Goal: Transaction & Acquisition: Obtain resource

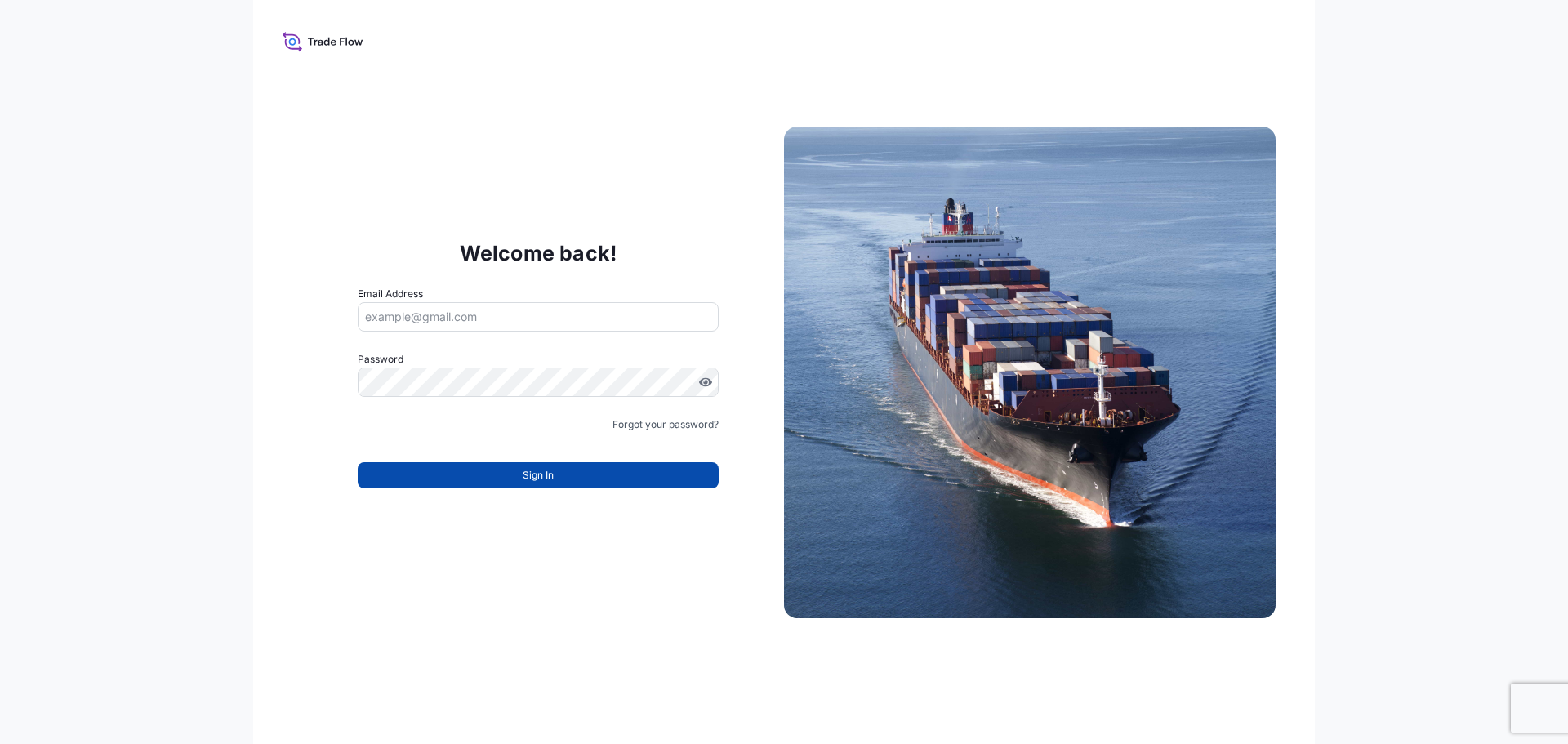
type input "[EMAIL_ADDRESS][DOMAIN_NAME]"
click at [547, 469] on span "Sign In" at bounding box center [538, 475] width 31 height 16
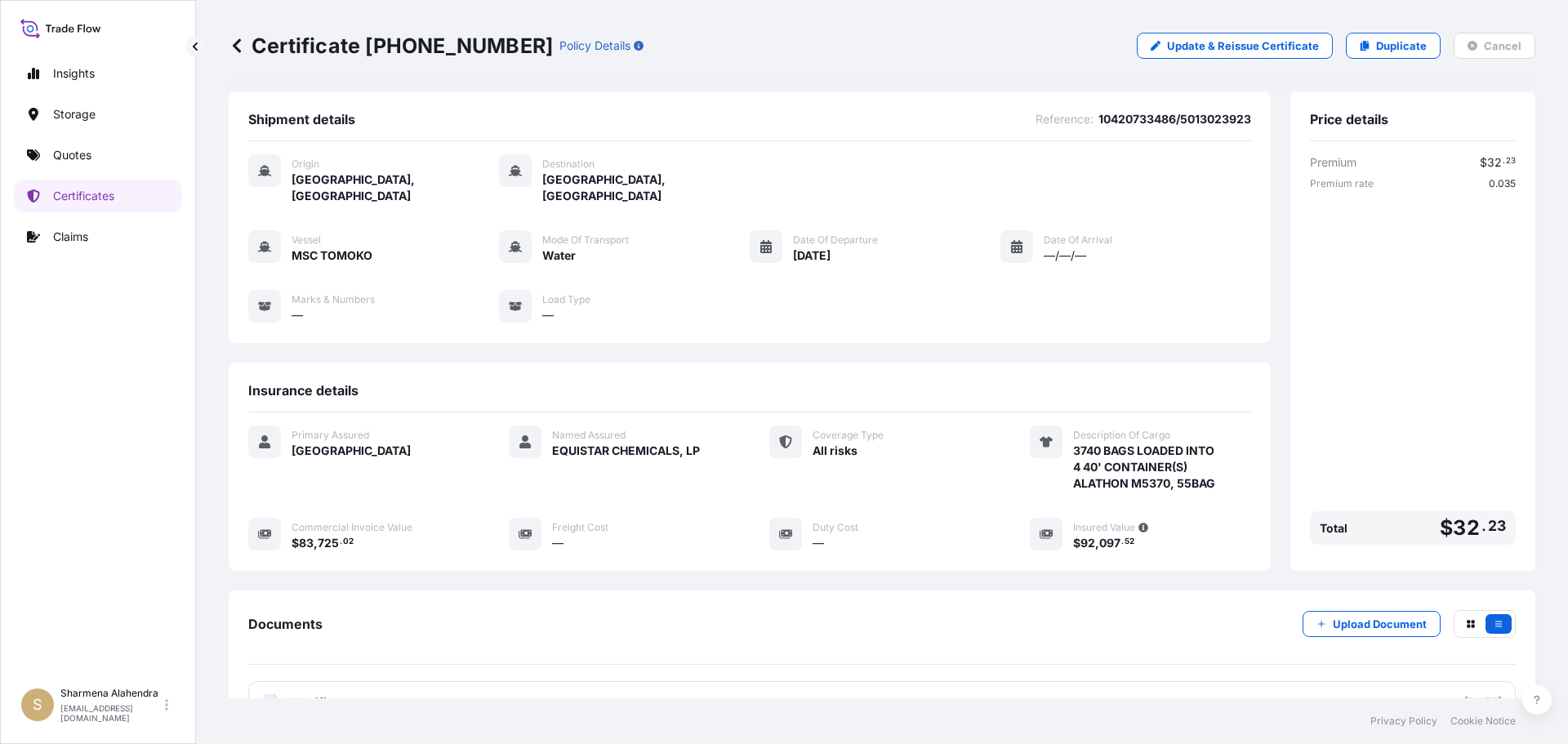
click at [907, 48] on div "Certificate [PHONE_NUMBER] Policy Details Update & Reissue Certificate Duplicat…" at bounding box center [882, 46] width 1307 height 27
click at [85, 162] on p "Quotes" at bounding box center [72, 155] width 38 height 16
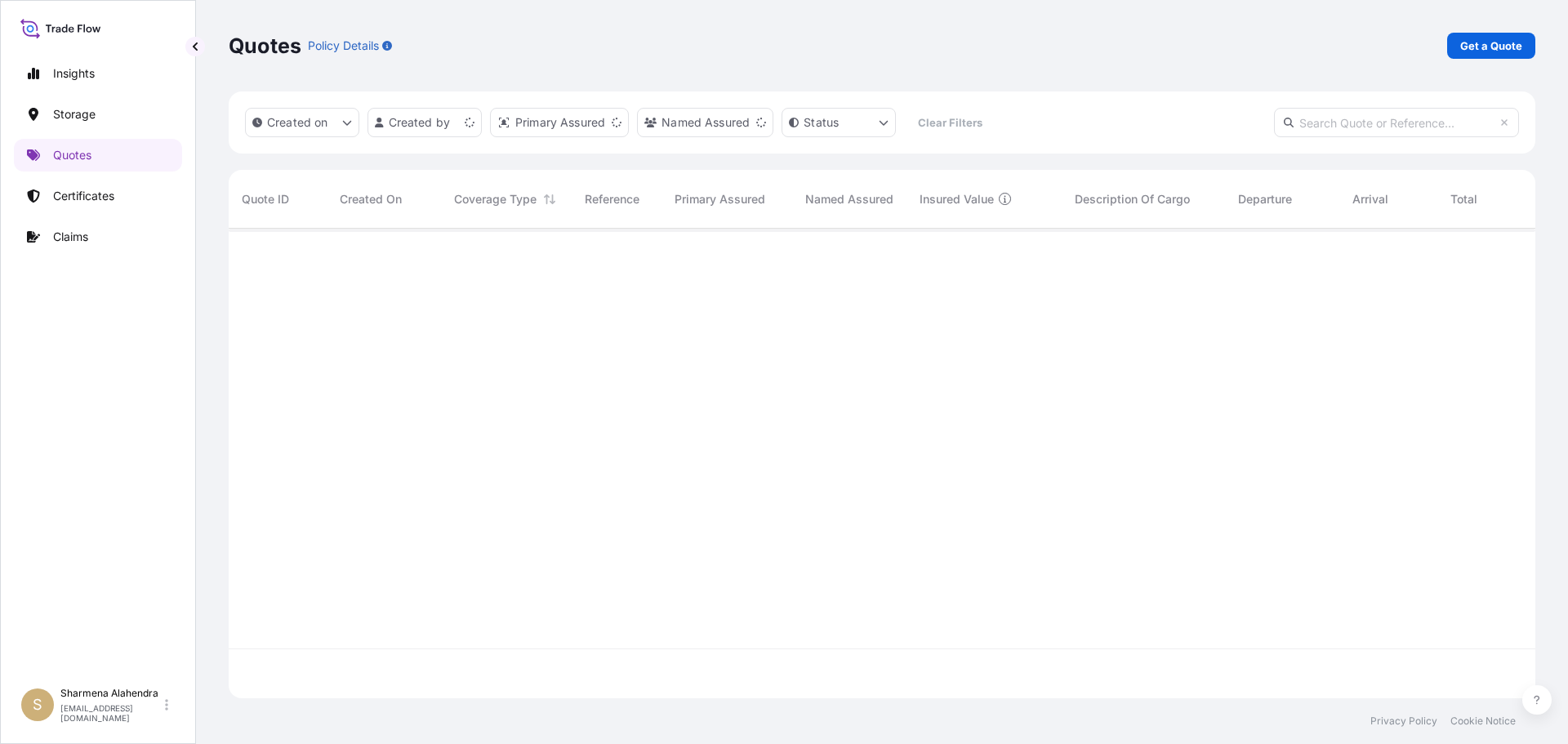
scroll to position [467, 1294]
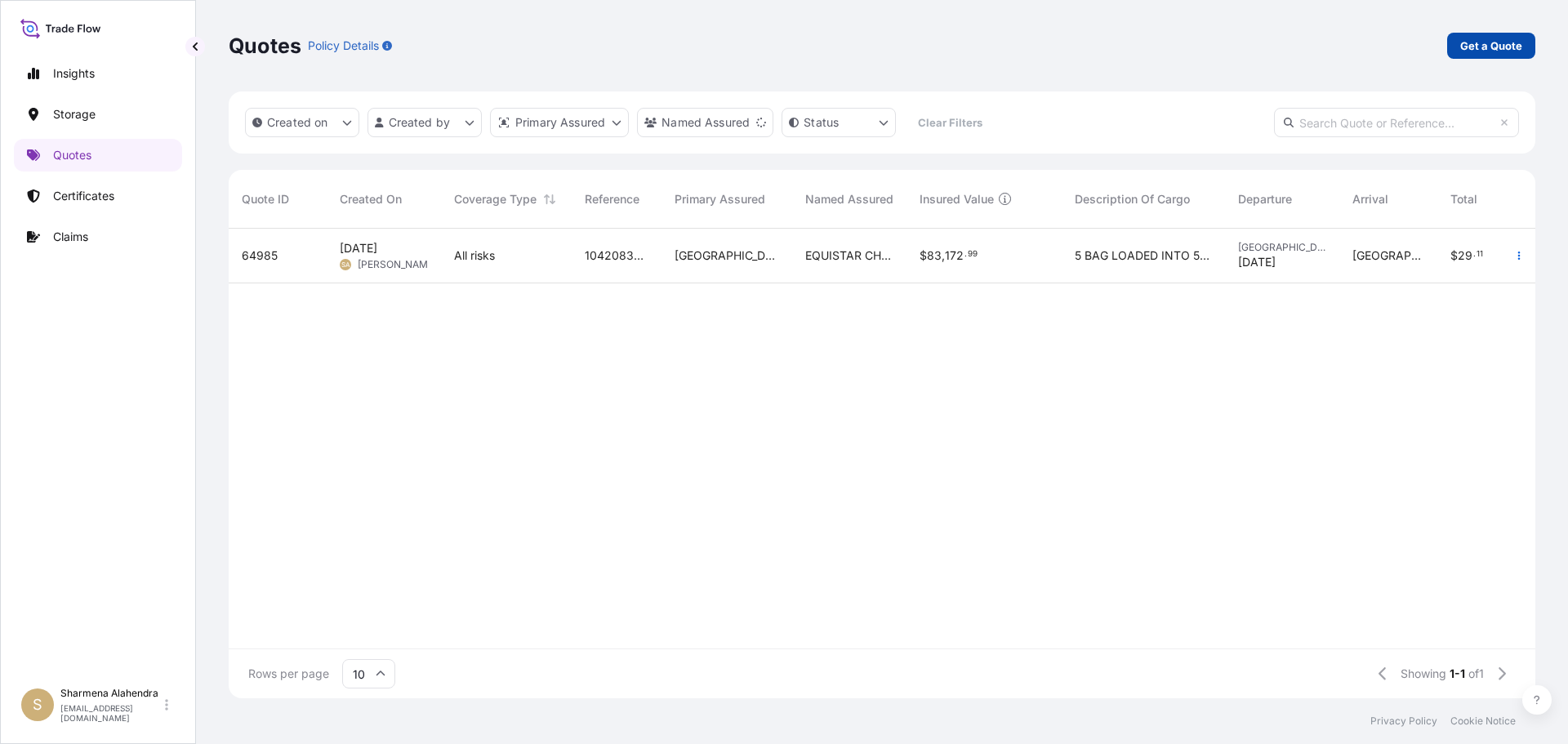
click at [1492, 43] on p "Get a Quote" at bounding box center [1491, 46] width 62 height 16
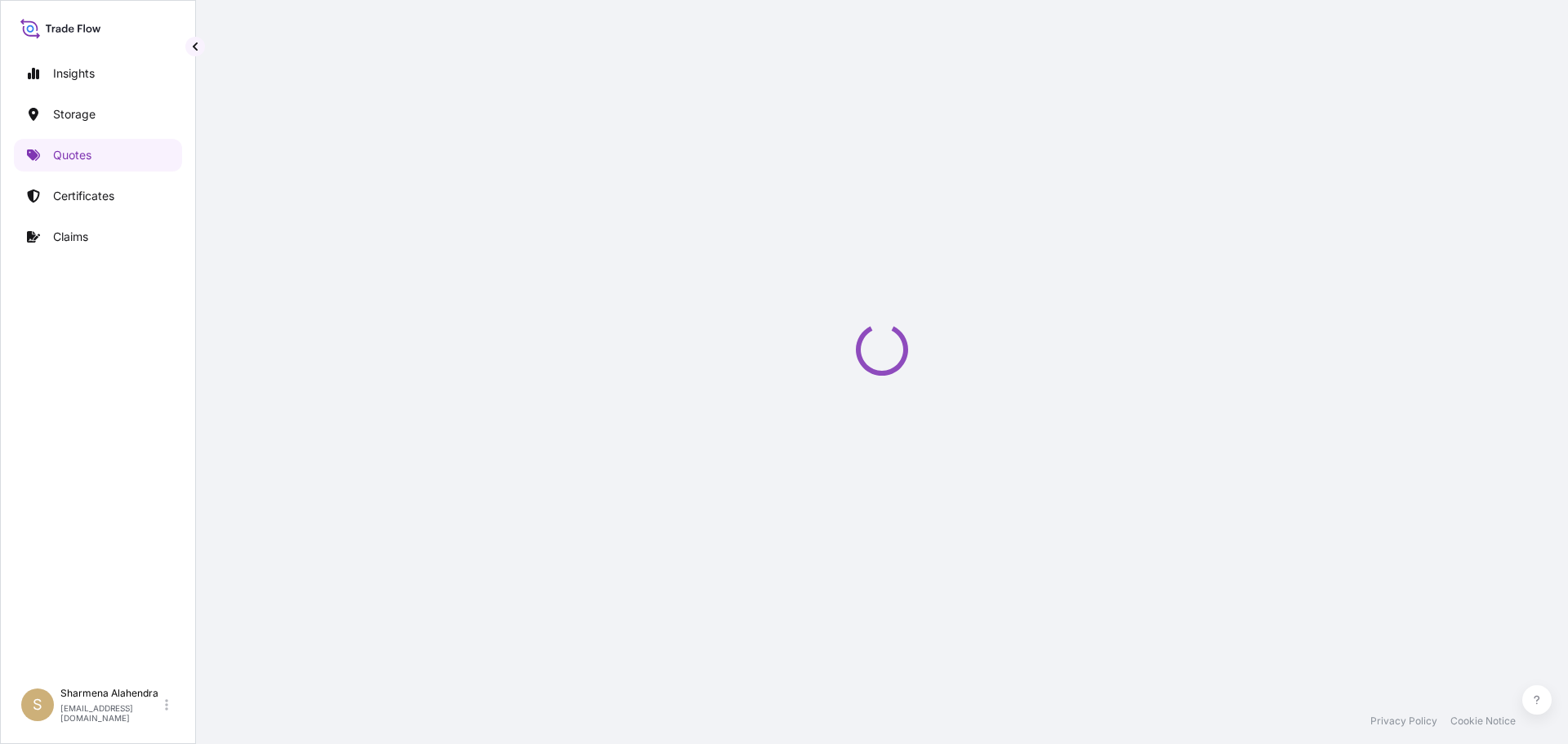
select select "Water"
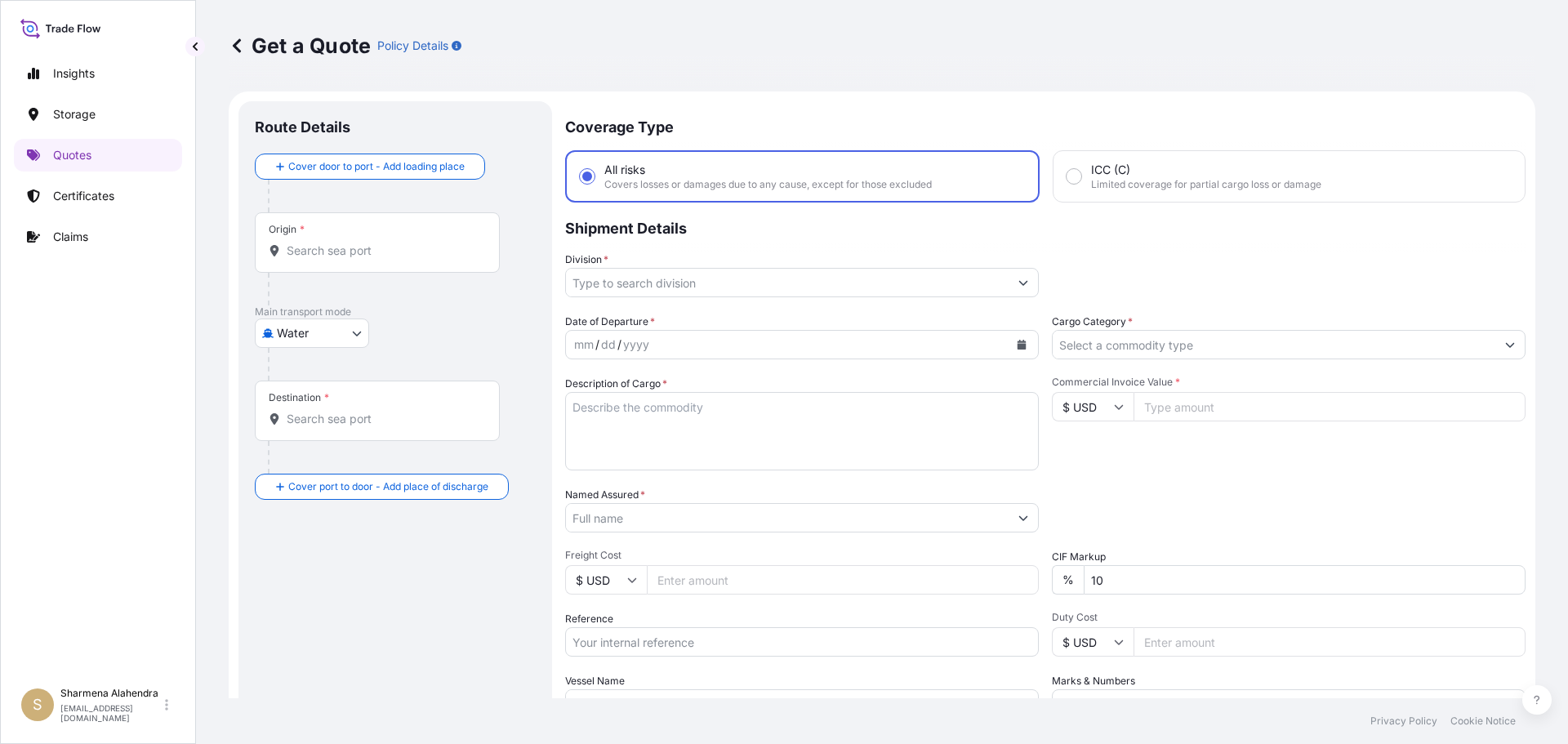
scroll to position [27, 0]
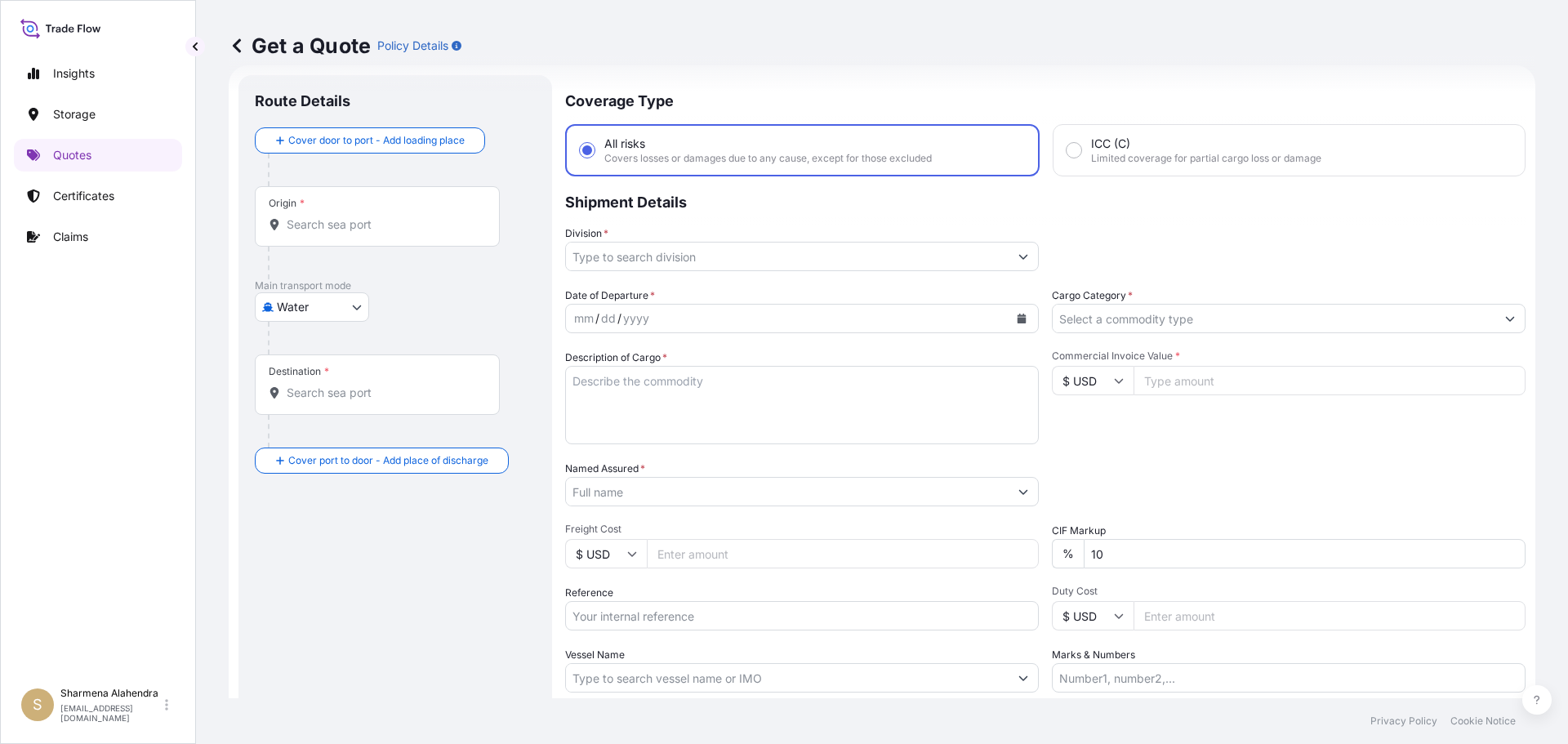
click at [278, 228] on icon at bounding box center [275, 224] width 11 height 11
click at [287, 228] on input "Origin *" at bounding box center [383, 224] width 193 height 16
paste input "[GEOGRAPHIC_DATA], [GEOGRAPHIC_DATA]"
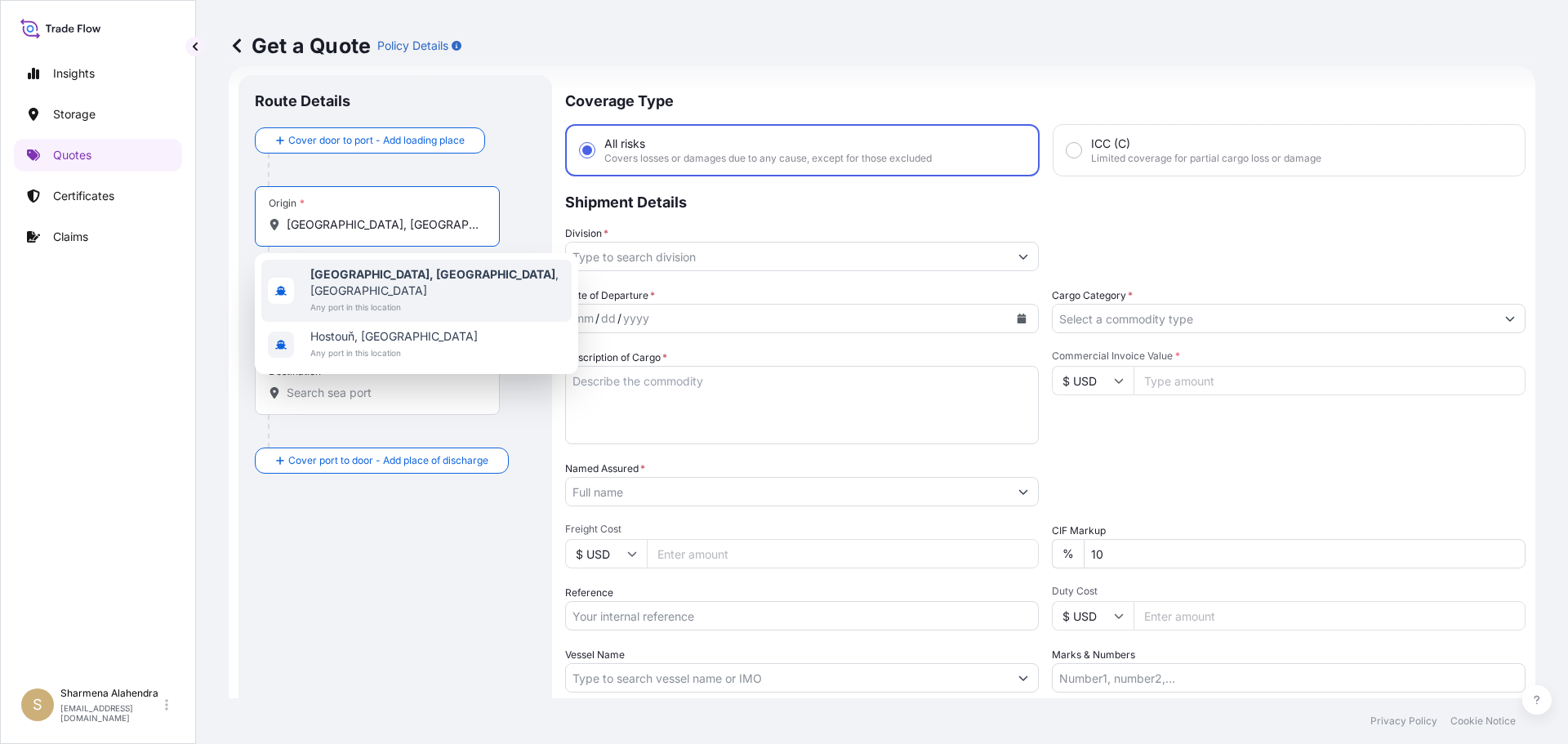
click at [355, 299] on span "Any port in this location" at bounding box center [438, 307] width 255 height 16
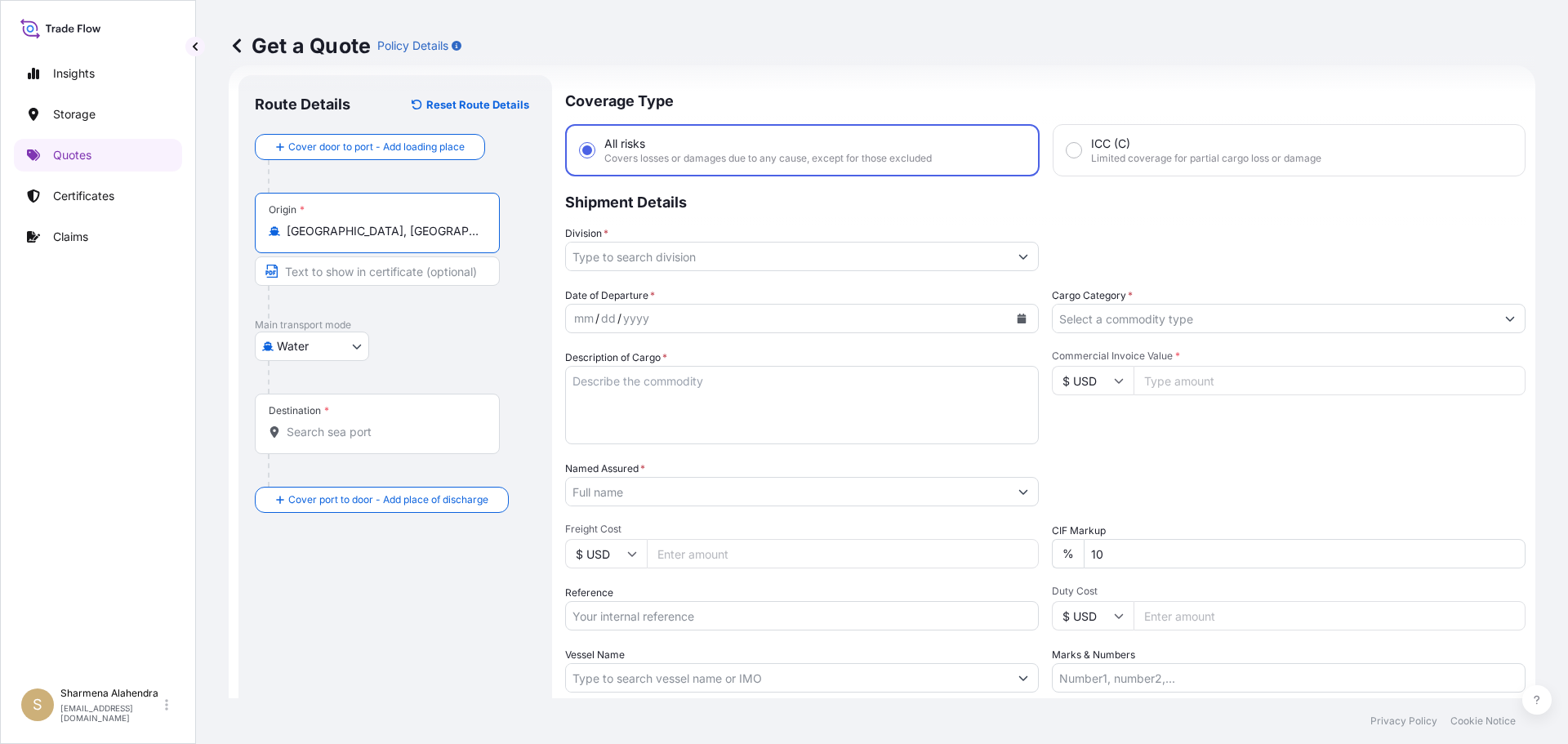
type input "[GEOGRAPHIC_DATA], [GEOGRAPHIC_DATA], [GEOGRAPHIC_DATA]"
click at [816, 81] on div "Get a Quote Policy Details" at bounding box center [882, 46] width 1307 height 91
click at [333, 427] on input "Destination *" at bounding box center [383, 431] width 193 height 16
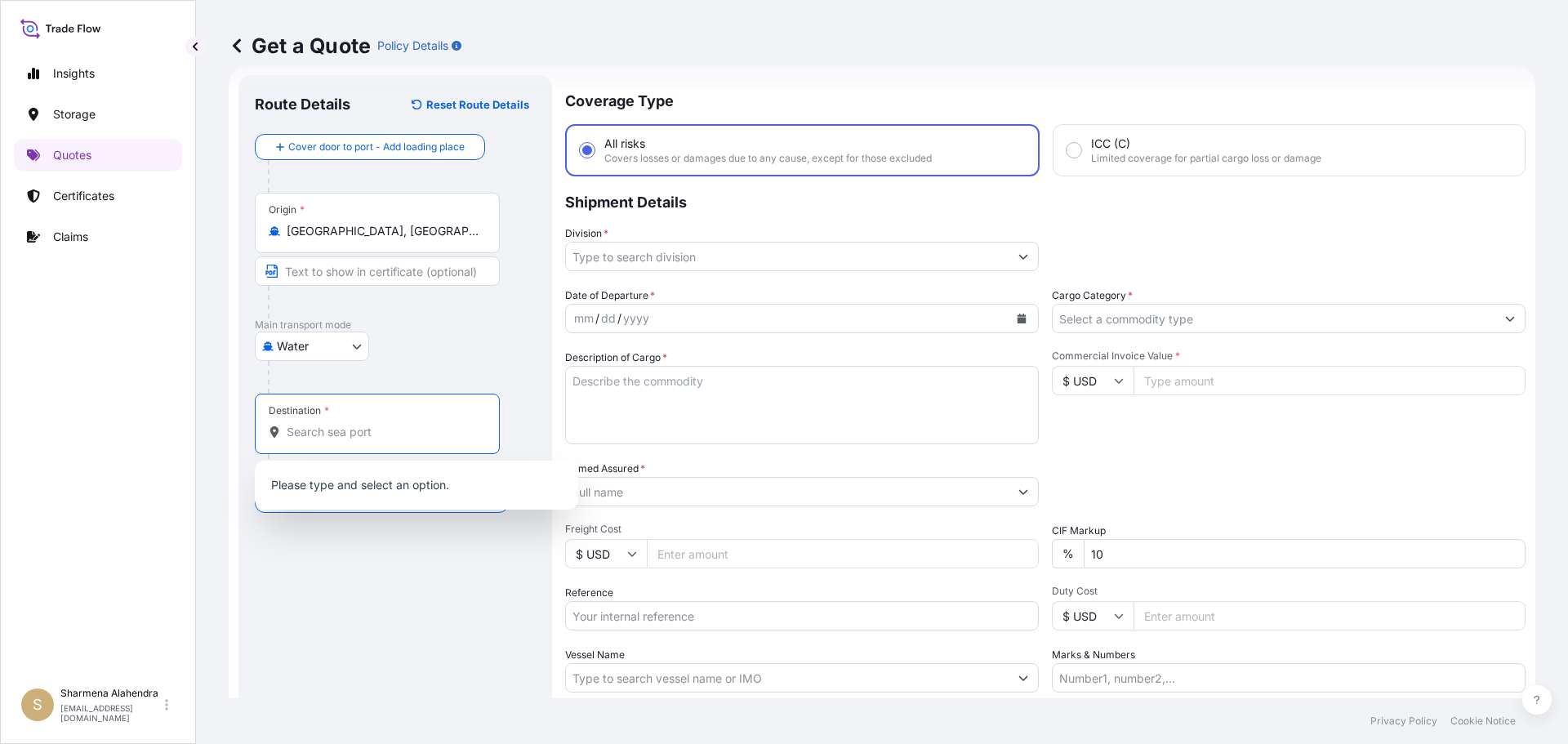
paste input "ITAJAI"
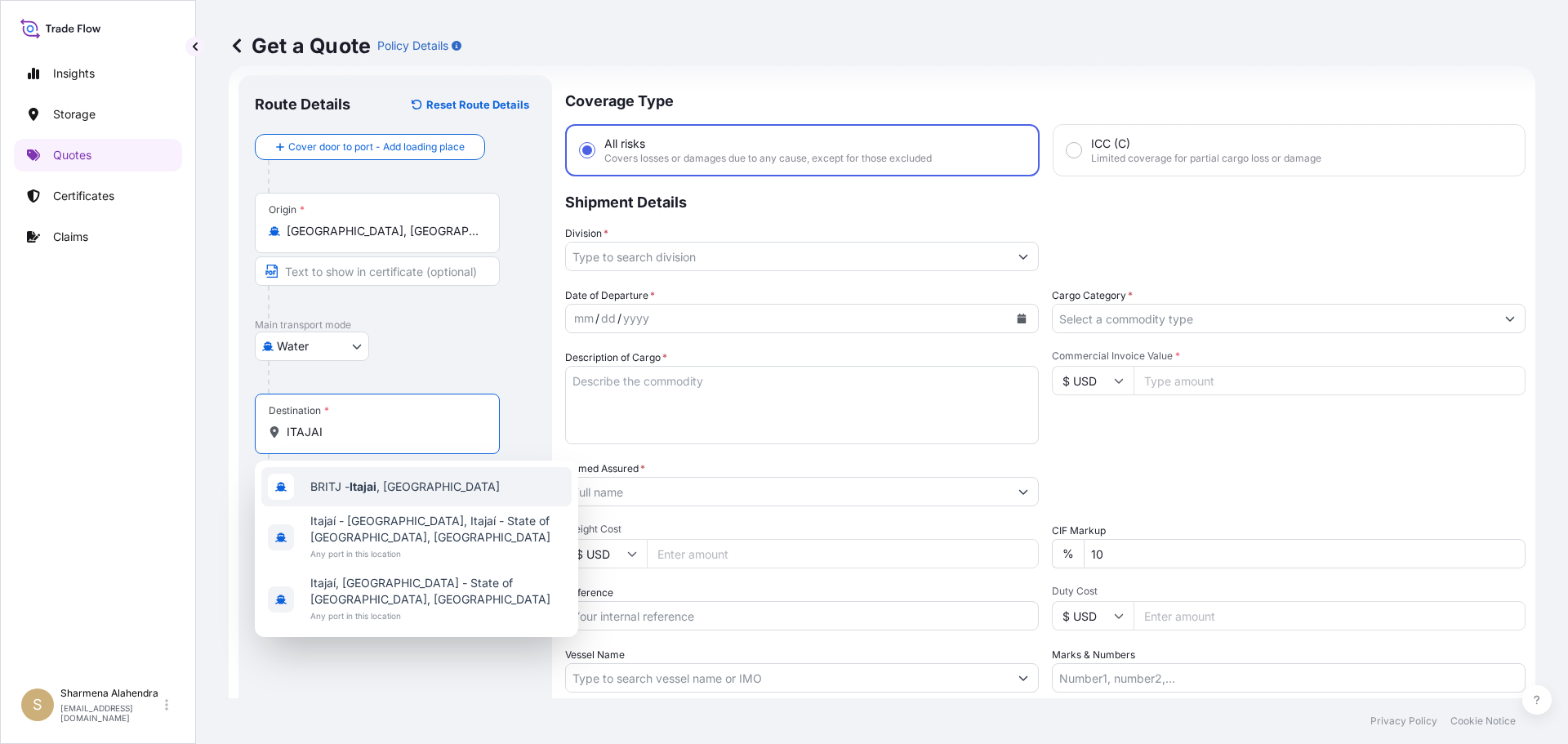
click at [357, 500] on div "BRITJ - Itajai , [GEOGRAPHIC_DATA]" at bounding box center [416, 486] width 311 height 39
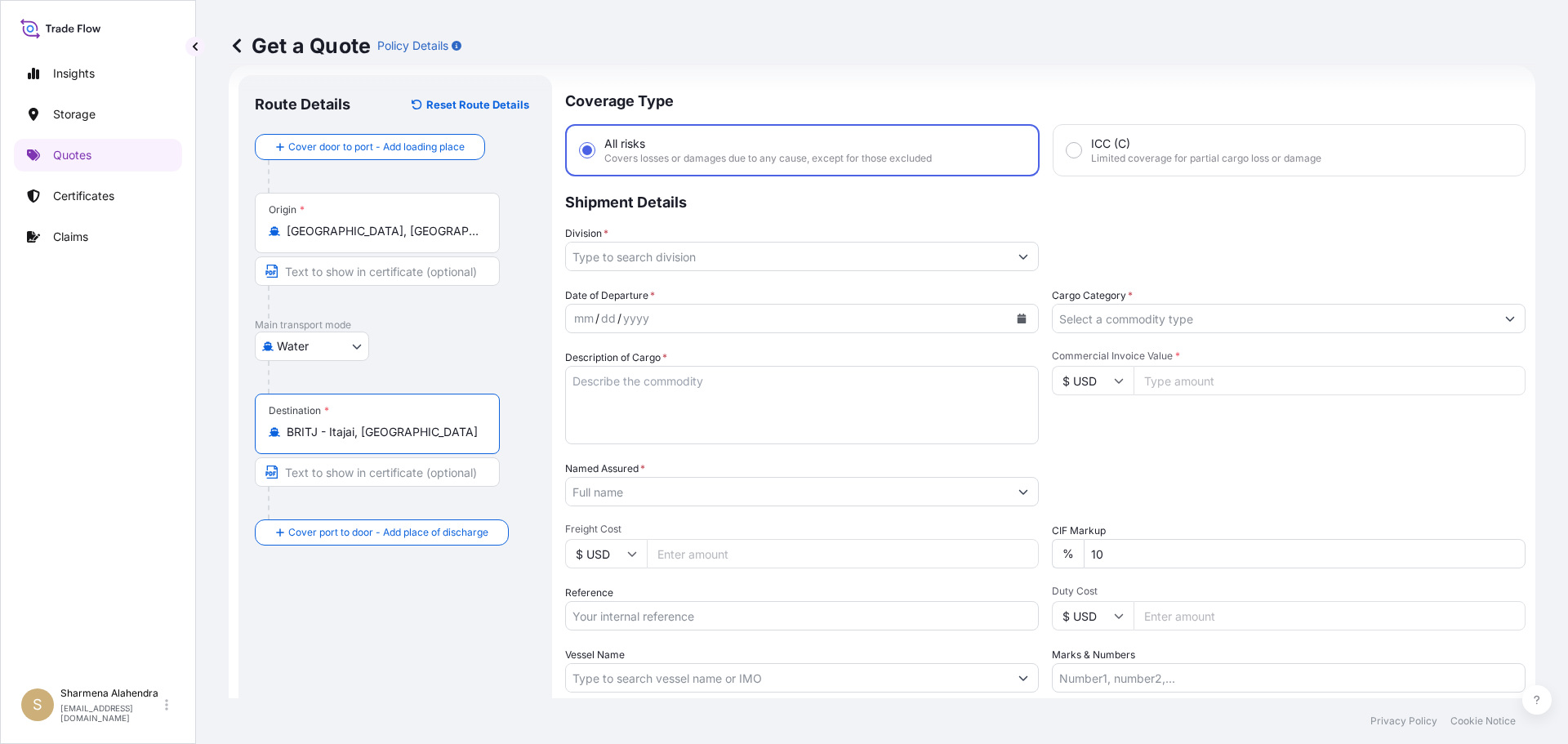
type input "BRITJ - Itajai, [GEOGRAPHIC_DATA]"
click at [1017, 314] on icon "Calendar" at bounding box center [1022, 318] width 10 height 10
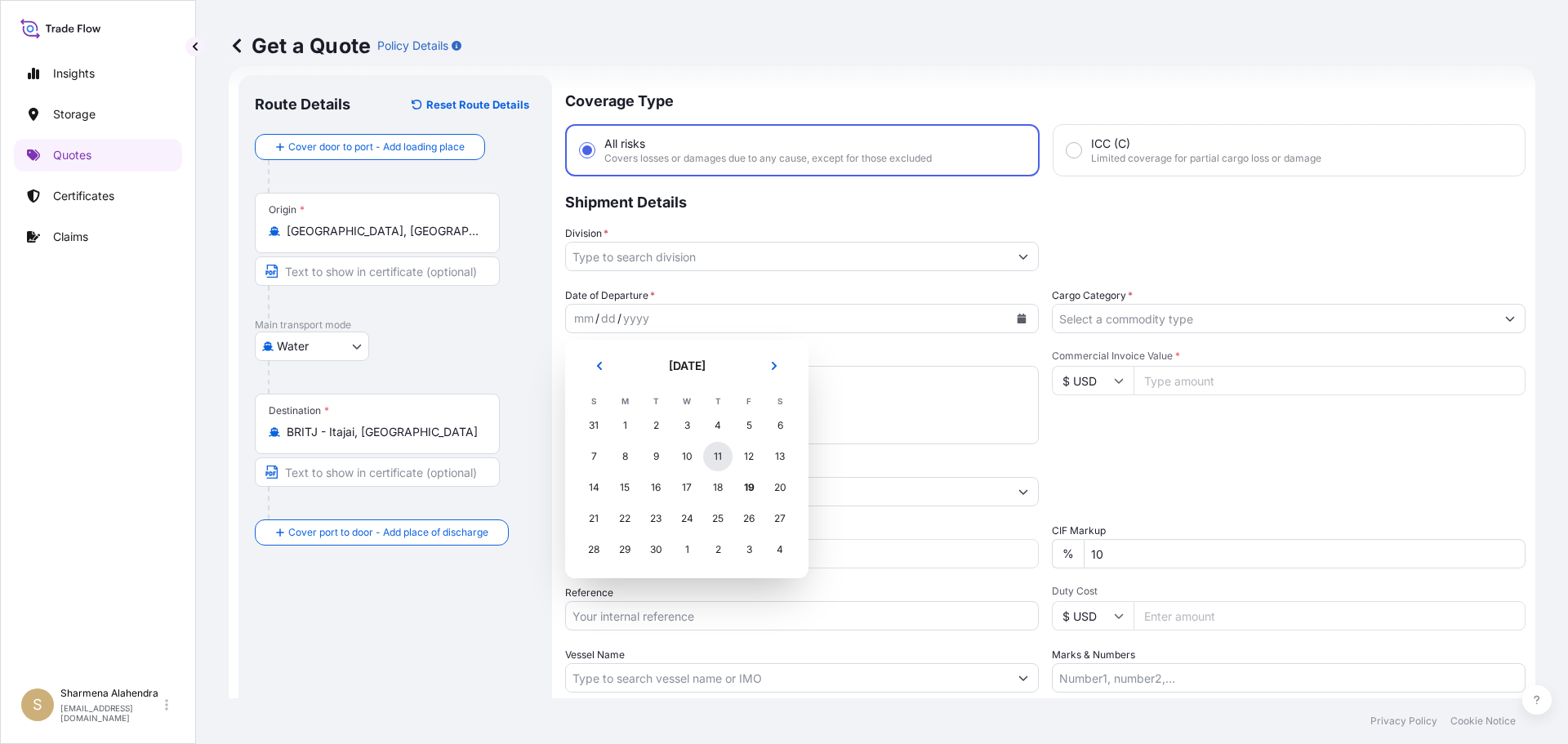
click at [714, 456] on div "11" at bounding box center [717, 456] width 29 height 29
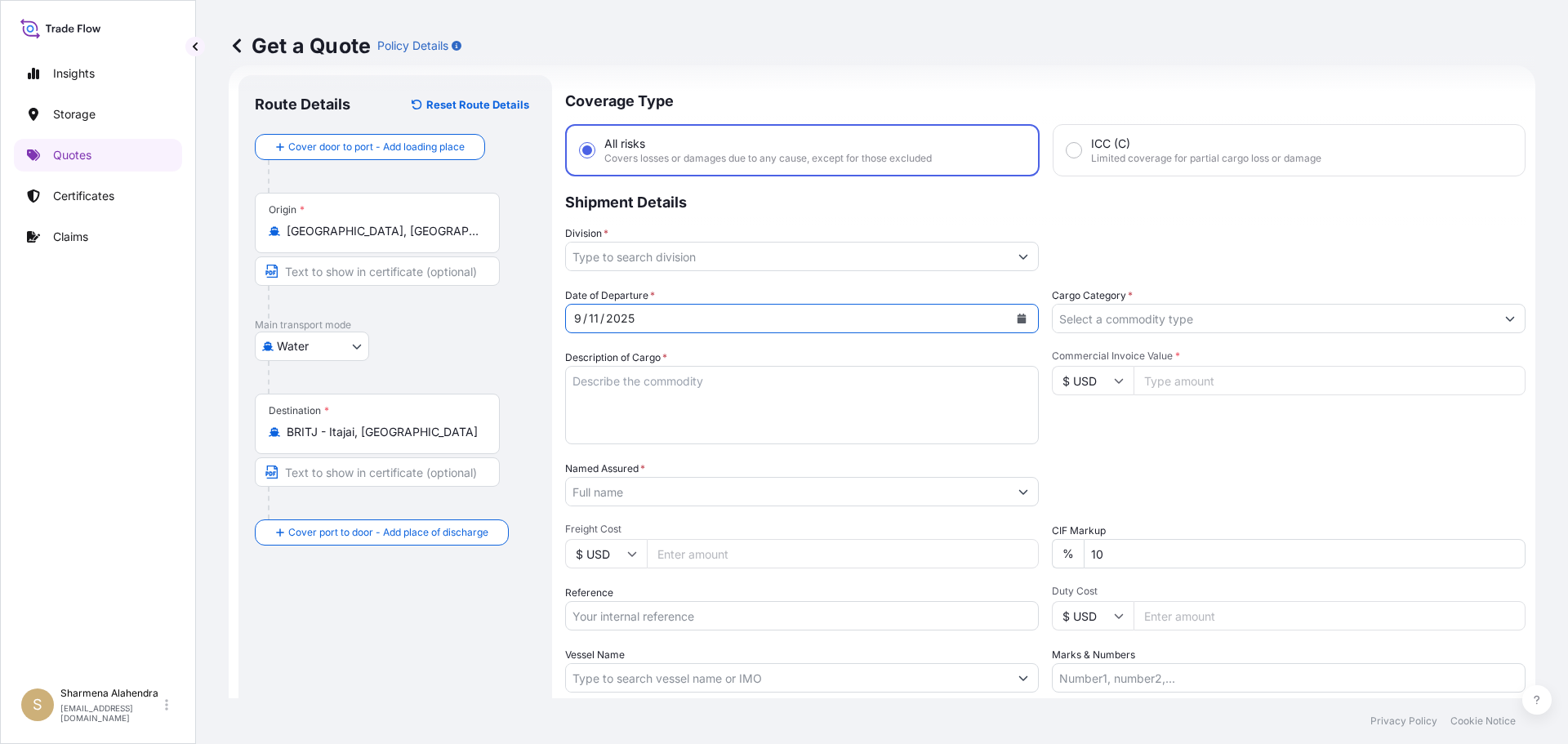
click at [637, 263] on input "Division *" at bounding box center [788, 256] width 443 height 29
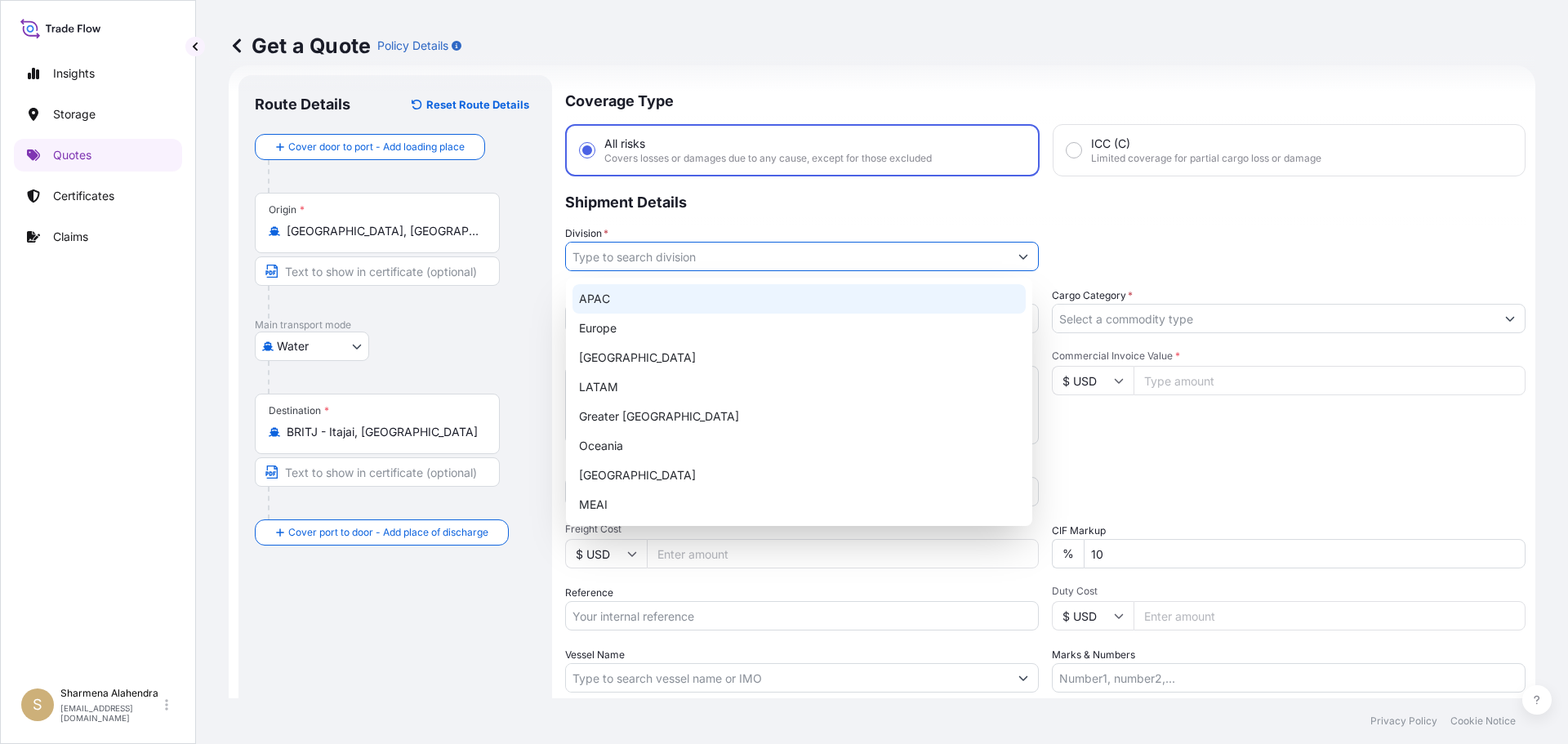
click at [633, 301] on div "APAC" at bounding box center [798, 298] width 453 height 29
type input "APAC"
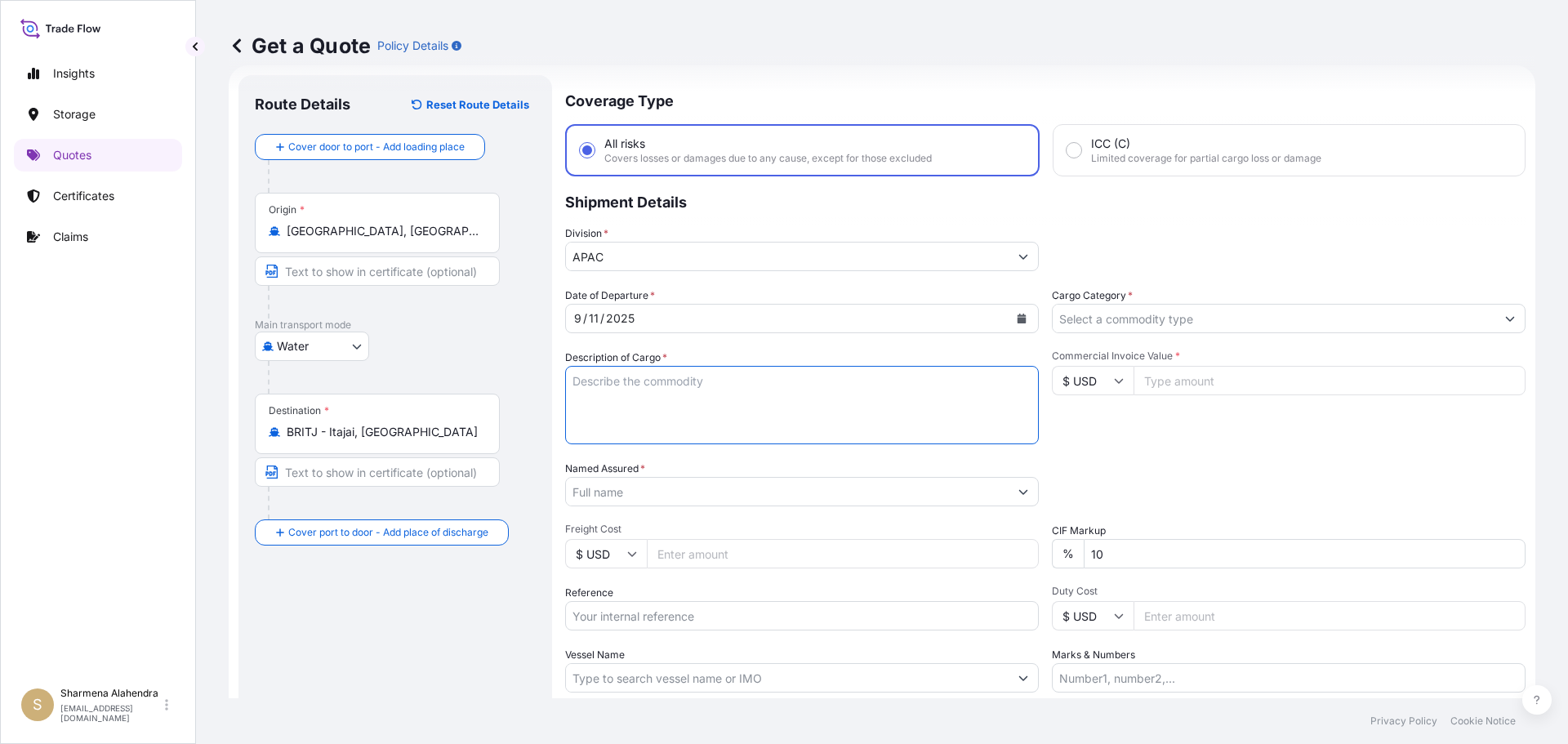
click at [630, 393] on textarea "Description of Cargo *" at bounding box center [802, 405] width 473 height 79
click at [816, 429] on textarea "Description of Cargo *" at bounding box center [802, 405] width 473 height 79
paste textarea "BAGS LOADED ONTO 34 PALLETS LOADED INTO 2 40' CONTAINER(S) PETROTHENE NA303013,…"
click at [572, 380] on textarea "BAGS LOADED ONTO 34 PALLETS LOADED INTO 2 40' CONTAINER(S) PETROTHENE NA303013,…" at bounding box center [802, 405] width 473 height 79
type textarea "1870 BAGS LOADED ONTO 34 PALLETS LOADED INTO 2 40' CONTAINER(S) PETROTHENE NA30…"
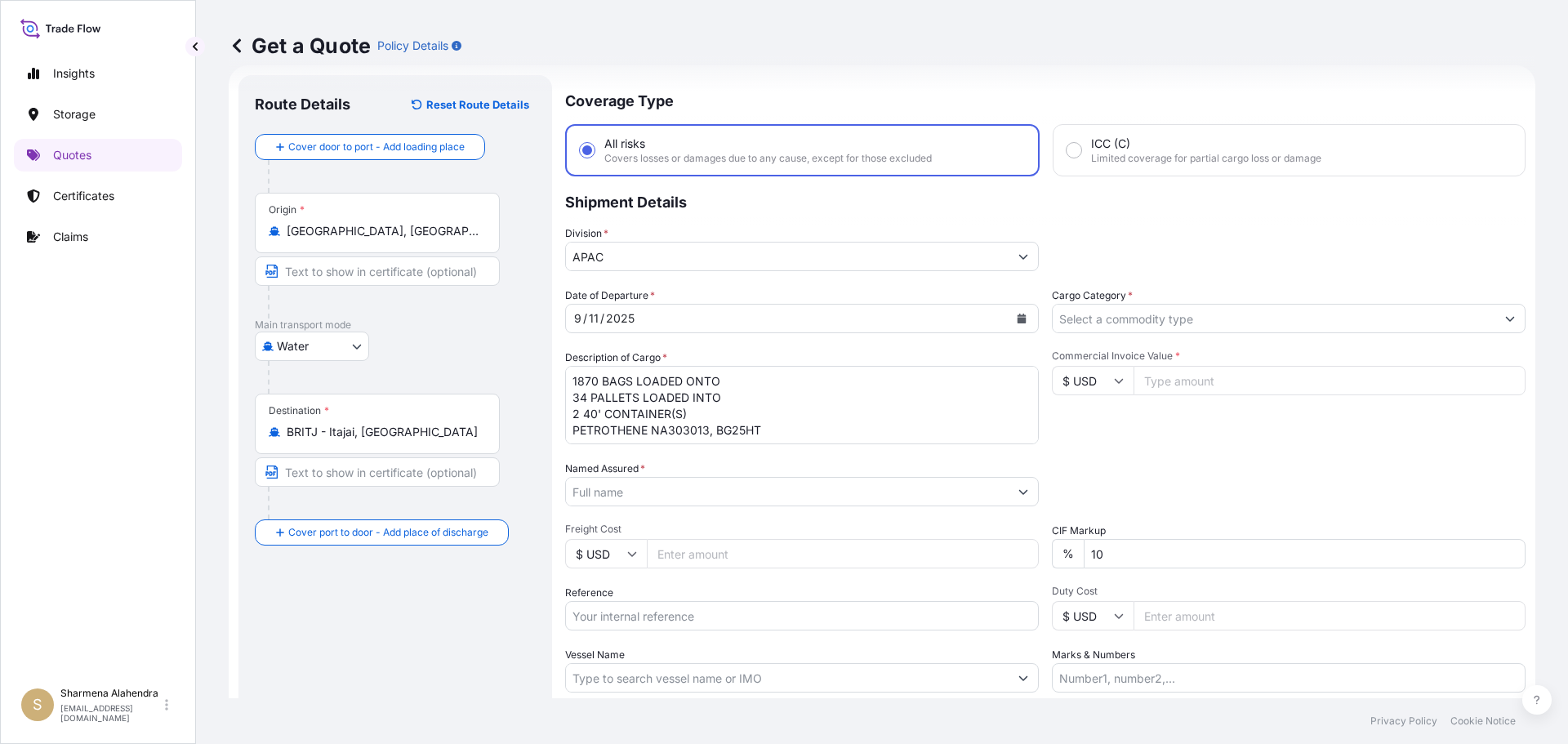
click at [828, 497] on input "Named Assured *" at bounding box center [788, 491] width 443 height 29
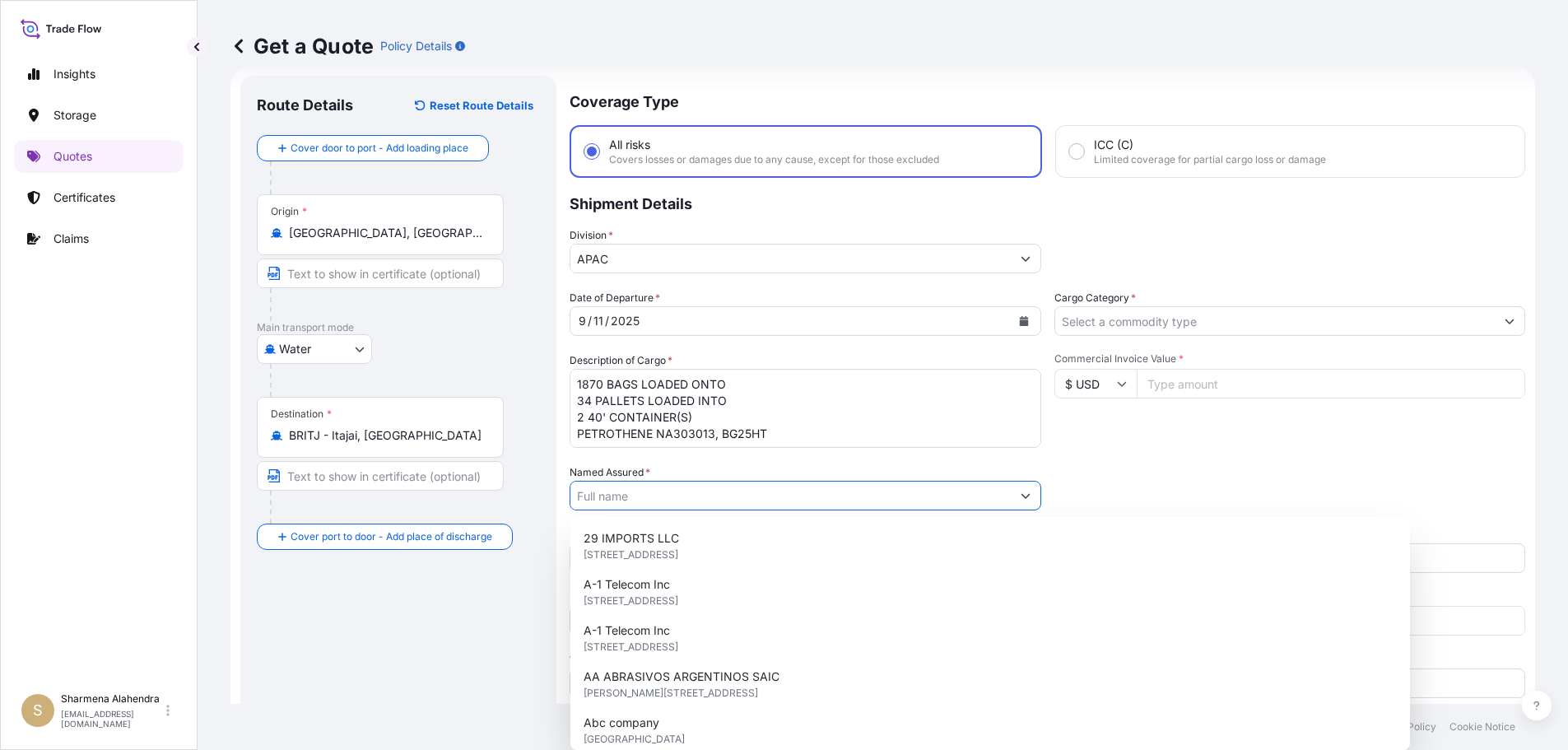
paste input "EQUISTAR CHEMICALS, LP"
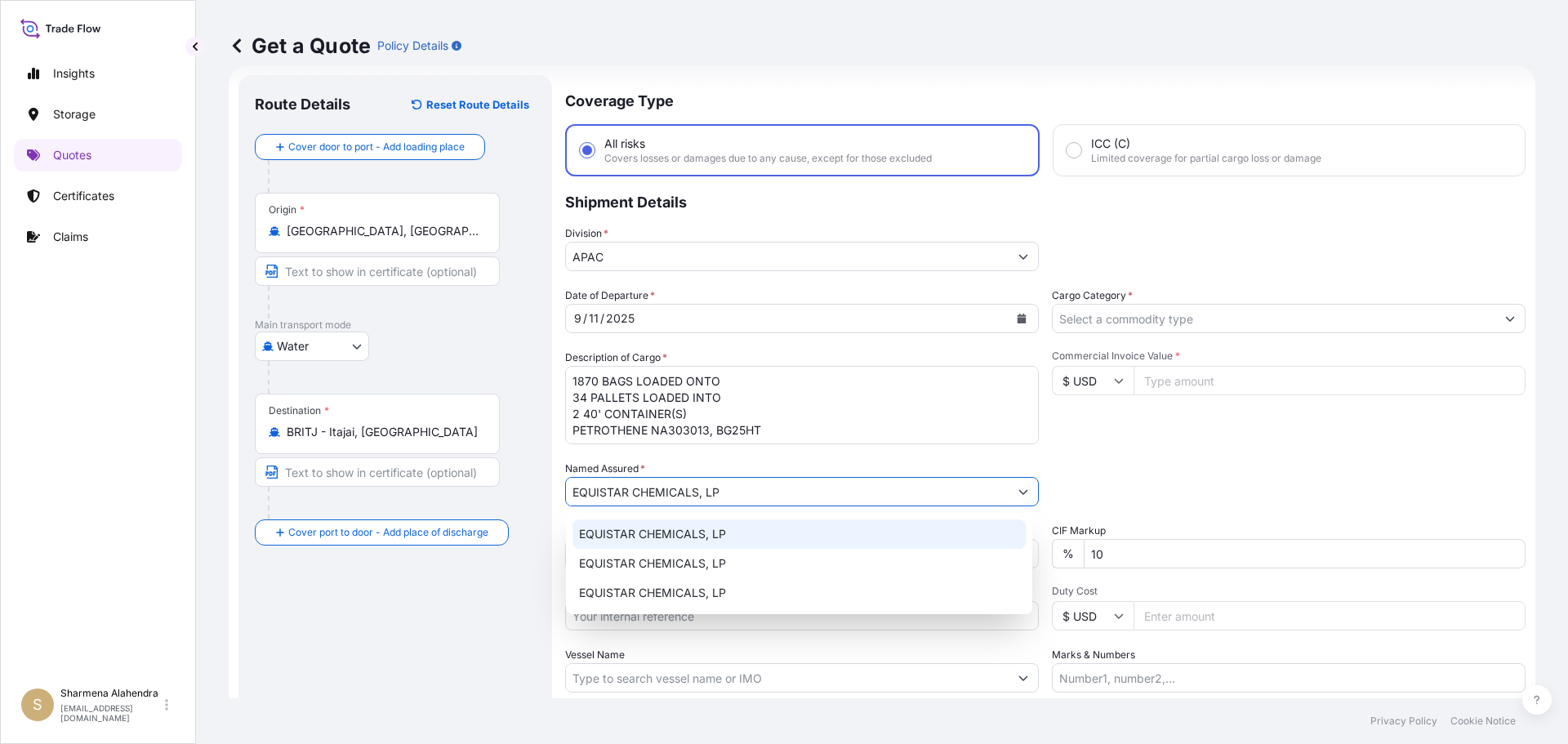
click at [664, 534] on span "EQUISTAR CHEMICALS, LP" at bounding box center [652, 533] width 147 height 16
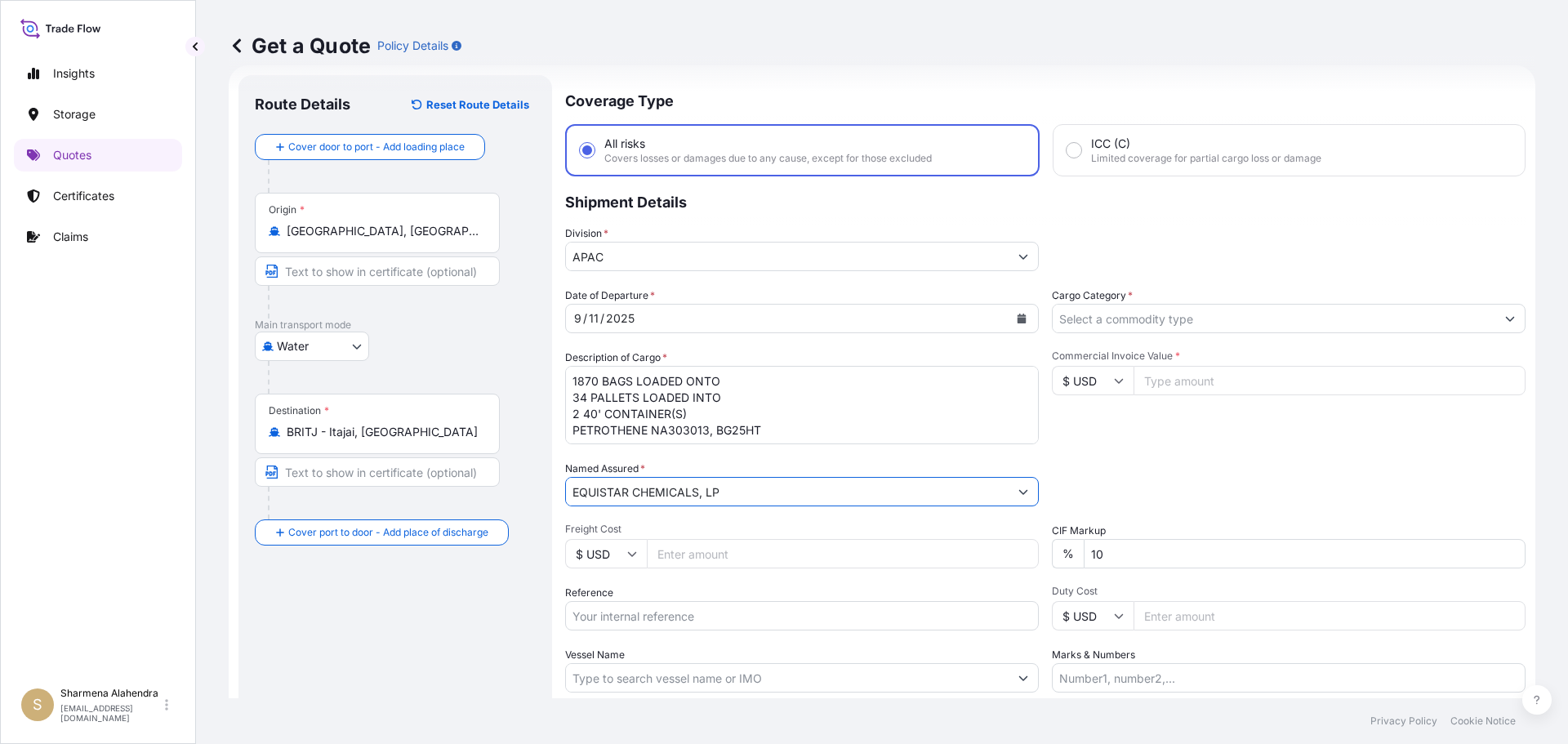
type input "EQUISTAR CHEMICALS, LP"
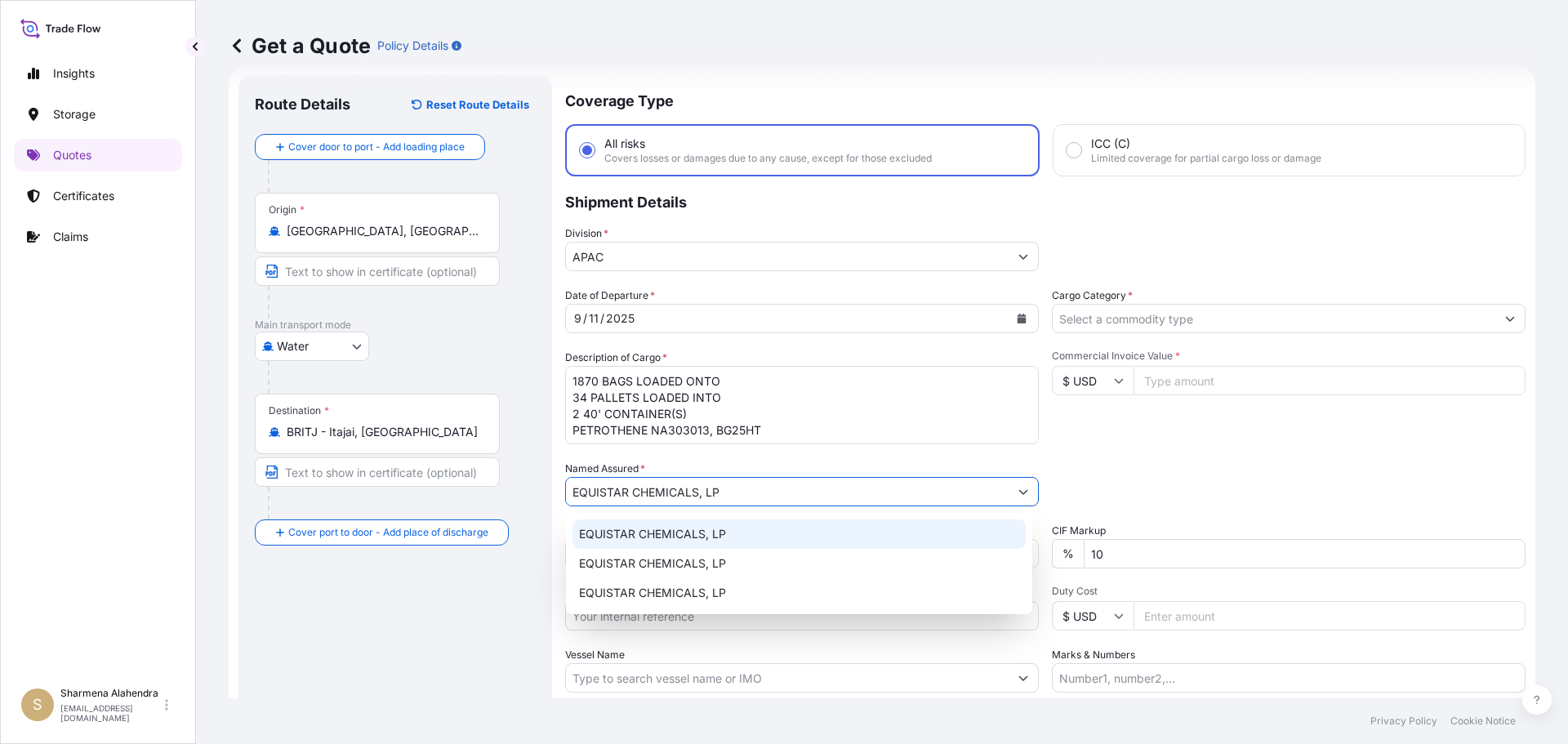
click at [638, 534] on span "EQUISTAR CHEMICALS, LP" at bounding box center [652, 533] width 147 height 16
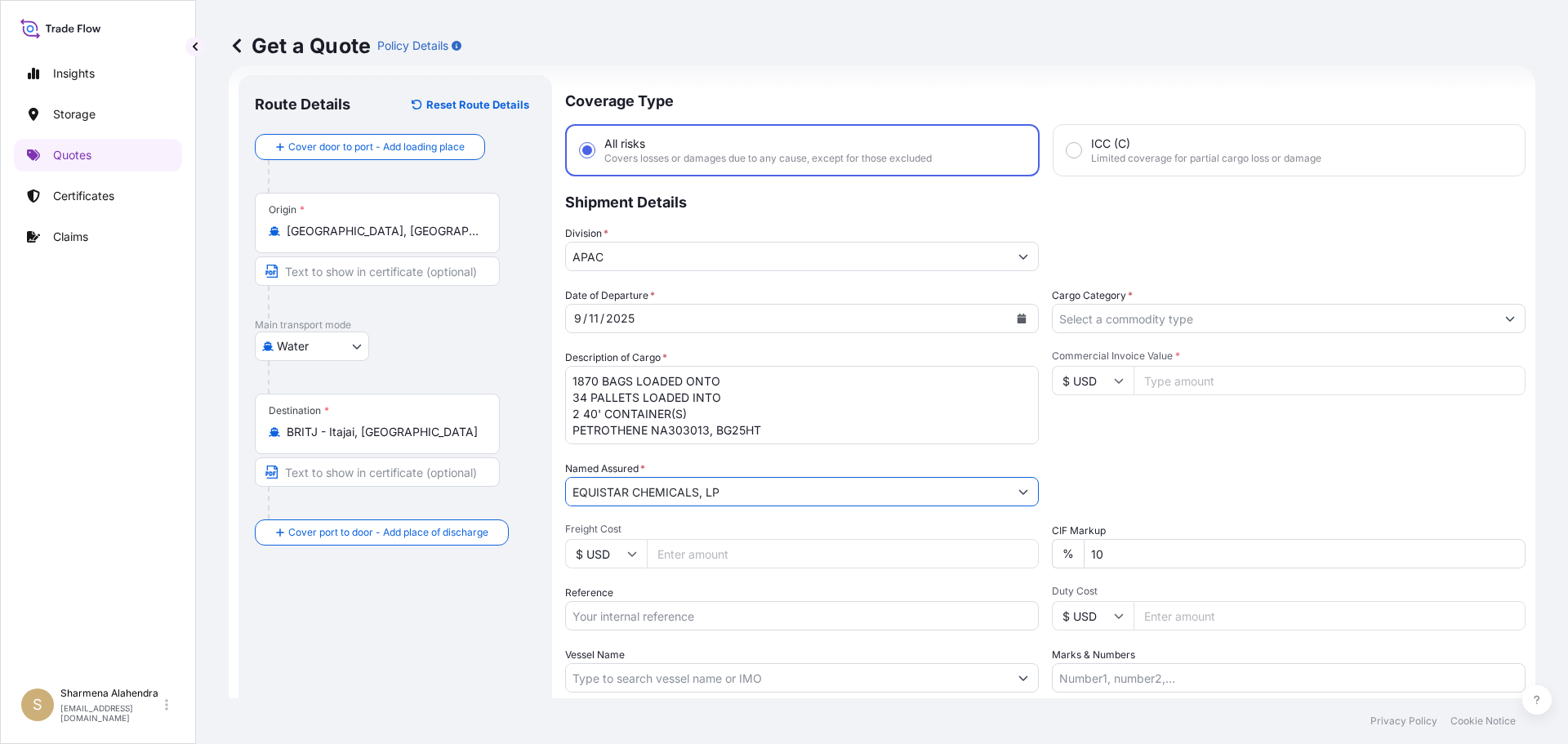
click at [647, 612] on input "Reference" at bounding box center [802, 616] width 473 height 29
paste input "10420868981"
paste input "5013233278"
type input "10420868981/5013233278"
click at [709, 677] on input "Vessel Name" at bounding box center [788, 677] width 443 height 29
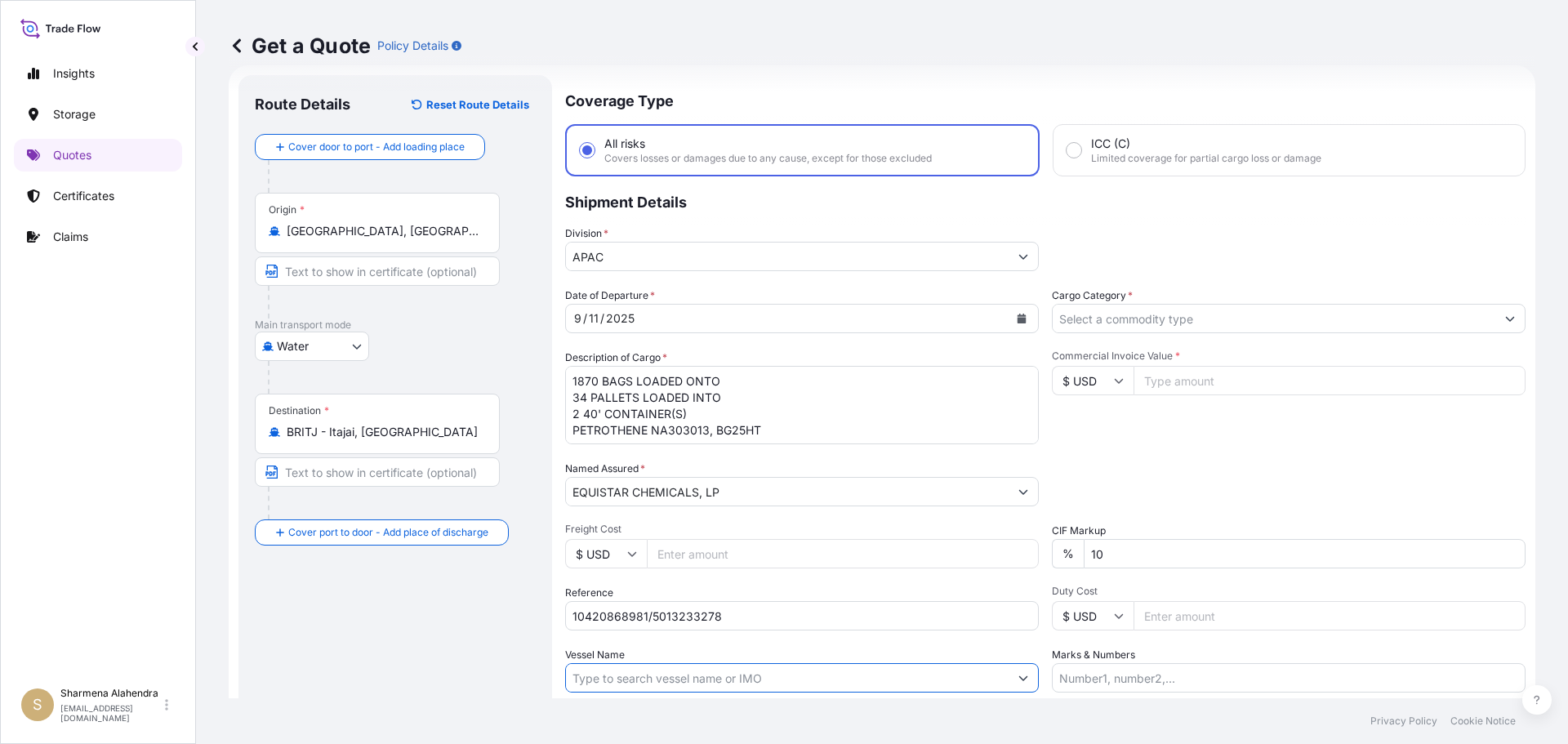
click at [832, 672] on input "Vessel Name" at bounding box center [788, 677] width 443 height 29
paste input "RDO ENDEAVOUR"
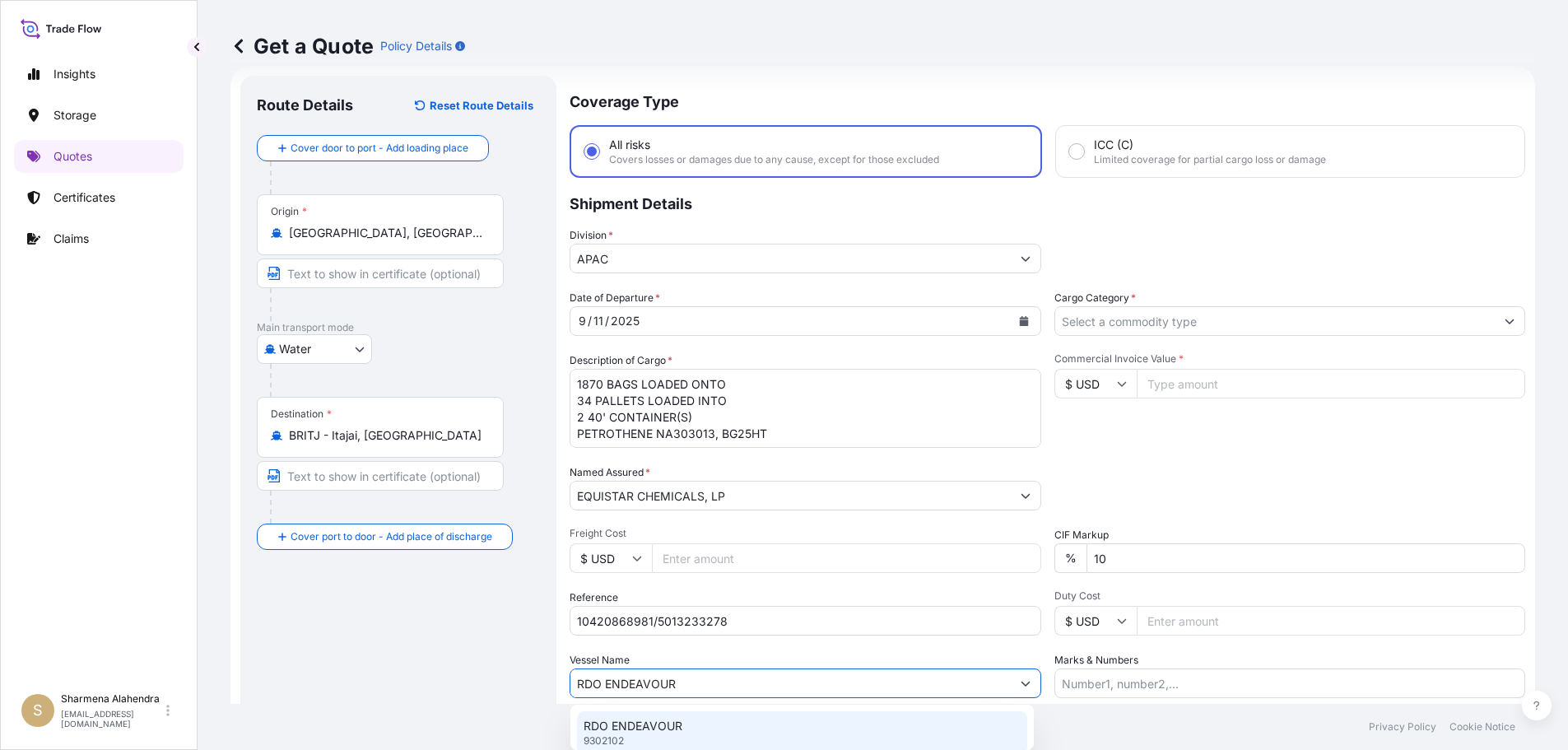
click at [697, 726] on div "RDO ENDEAVOUR 9302102" at bounding box center [802, 733] width 450 height 43
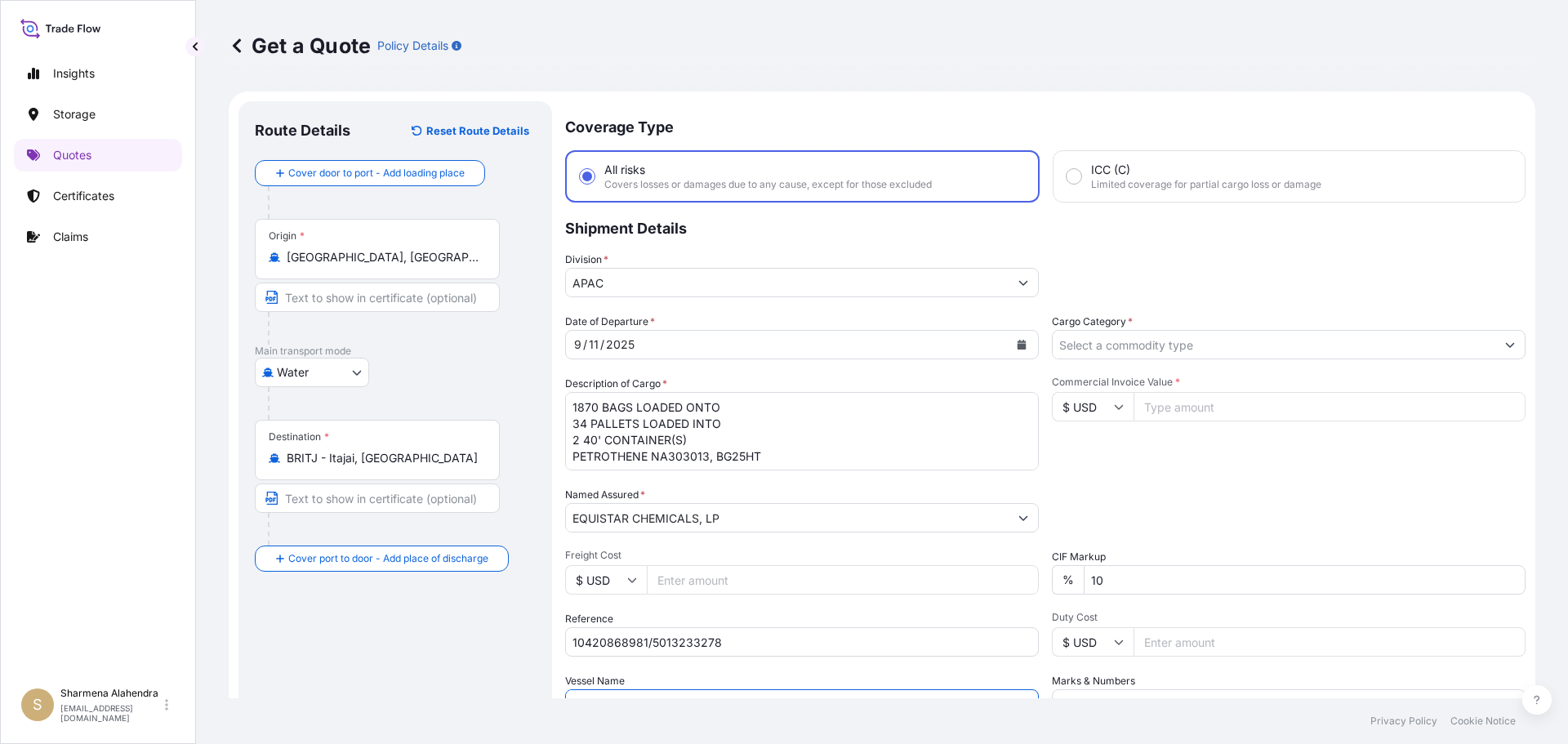
scroll to position [152, 0]
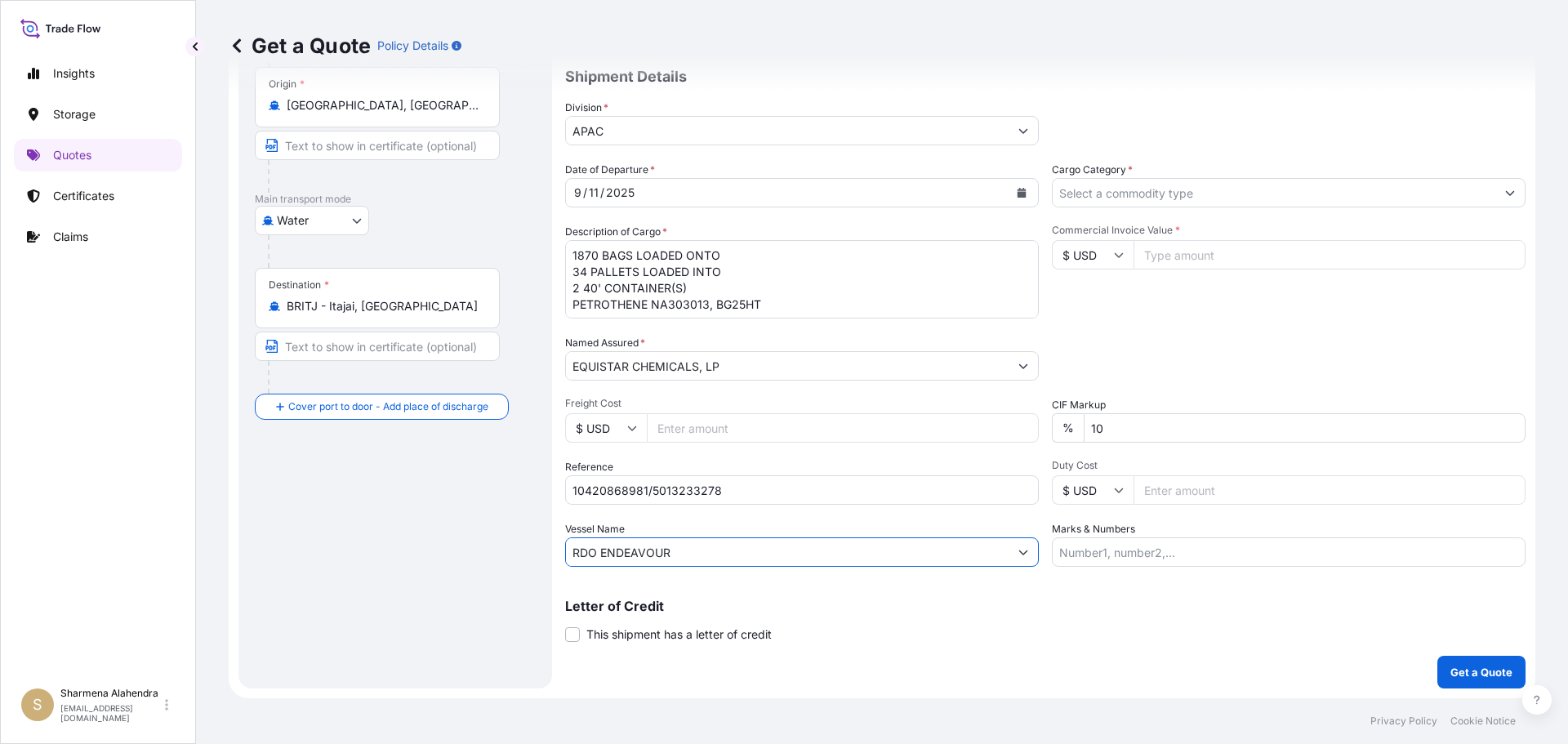
type input "RDO ENDEAVOUR"
click at [1199, 186] on input "Cargo Category *" at bounding box center [1274, 192] width 443 height 29
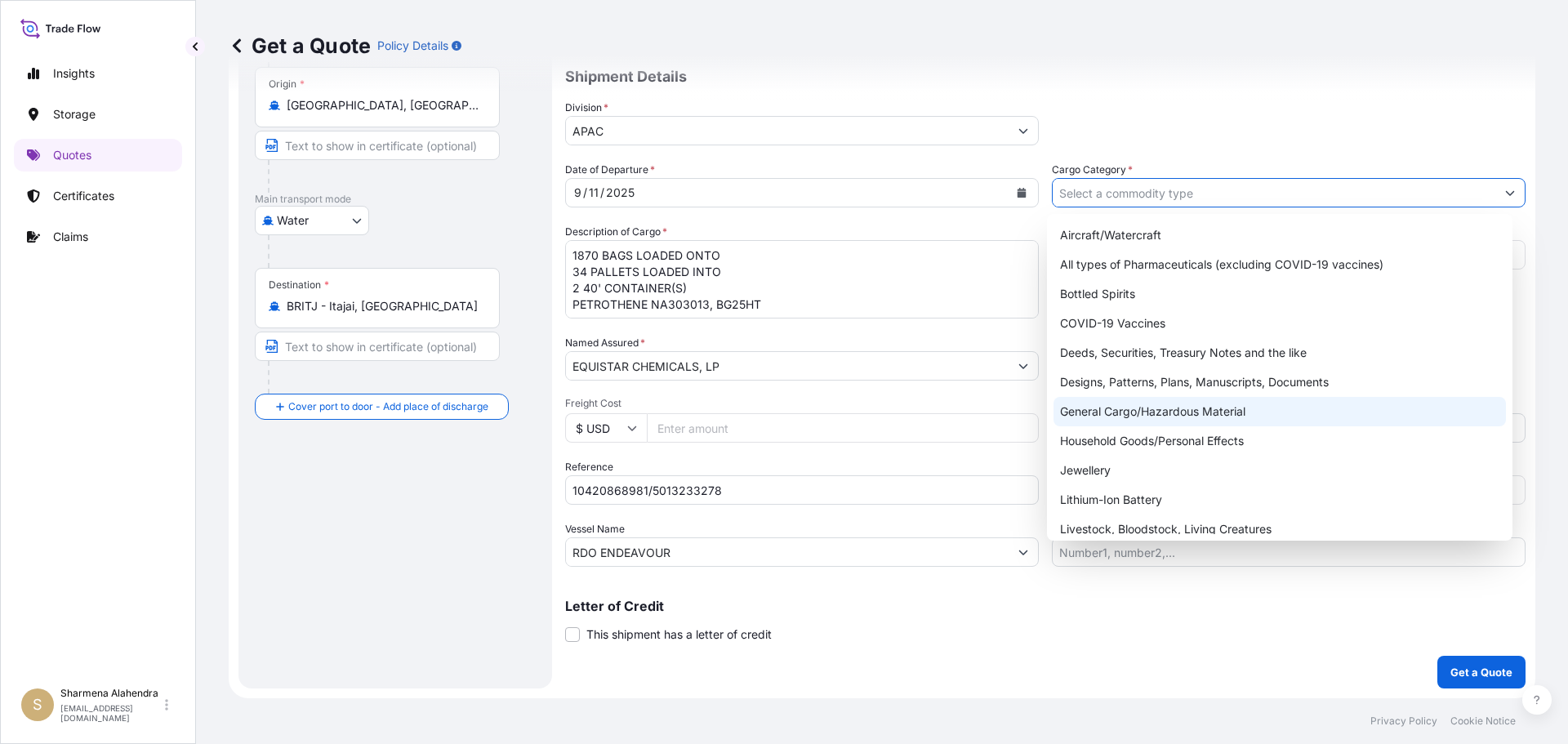
click at [1114, 415] on div "General Cargo/Hazardous Material" at bounding box center [1280, 411] width 453 height 29
type input "General Cargo/Hazardous Material"
click at [1098, 422] on div "General Cargo/Hazardous Material" at bounding box center [1280, 411] width 453 height 29
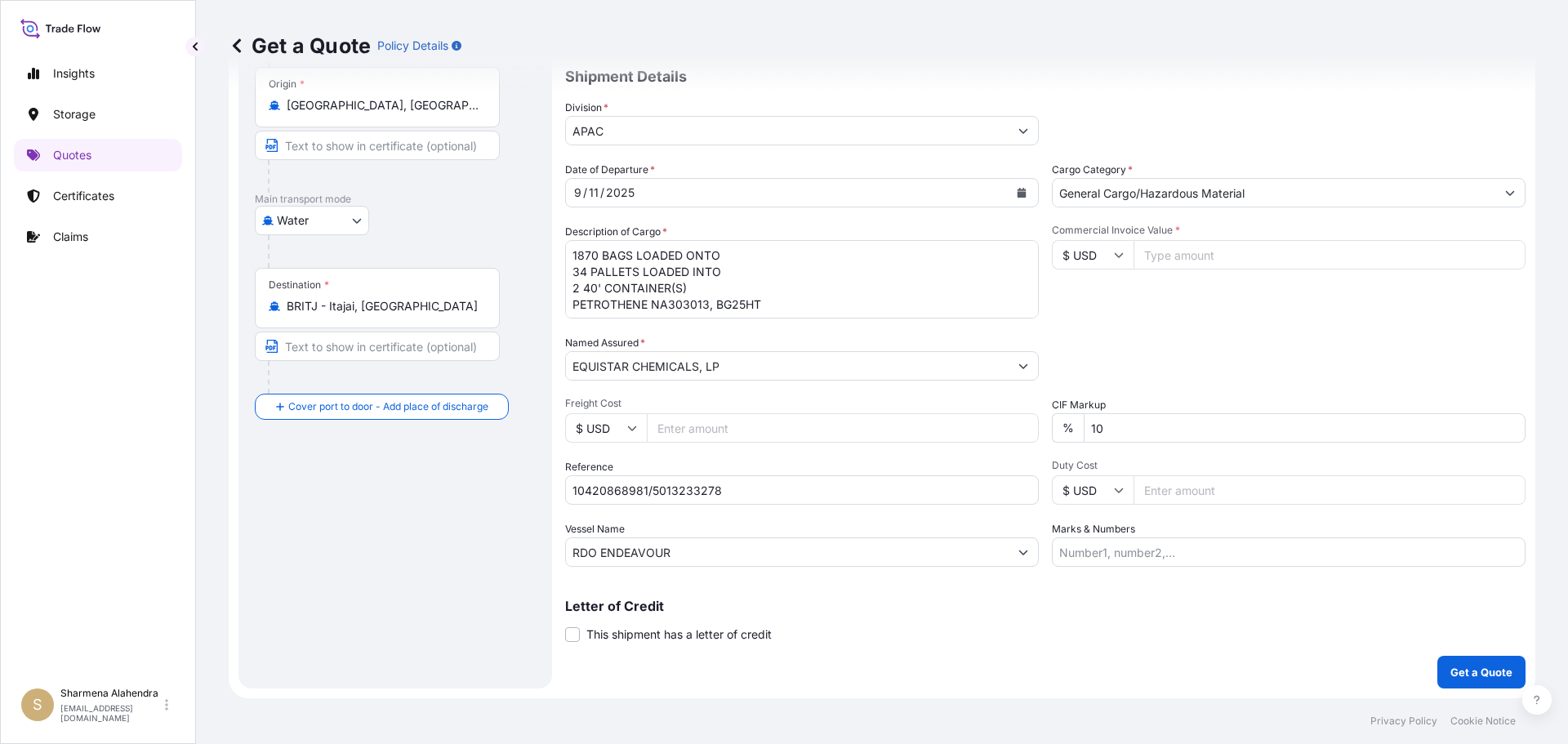
click at [1158, 249] on input "Commercial Invoice Value *" at bounding box center [1329, 255] width 392 height 29
paste input "47260"
type input "47260.00"
click at [1179, 374] on div "Packing Category Type to search a container mode Please select a primary mode o…" at bounding box center [1289, 357] width 473 height 46
drag, startPoint x: 1360, startPoint y: 293, endPoint x: 1356, endPoint y: 302, distance: 9.8
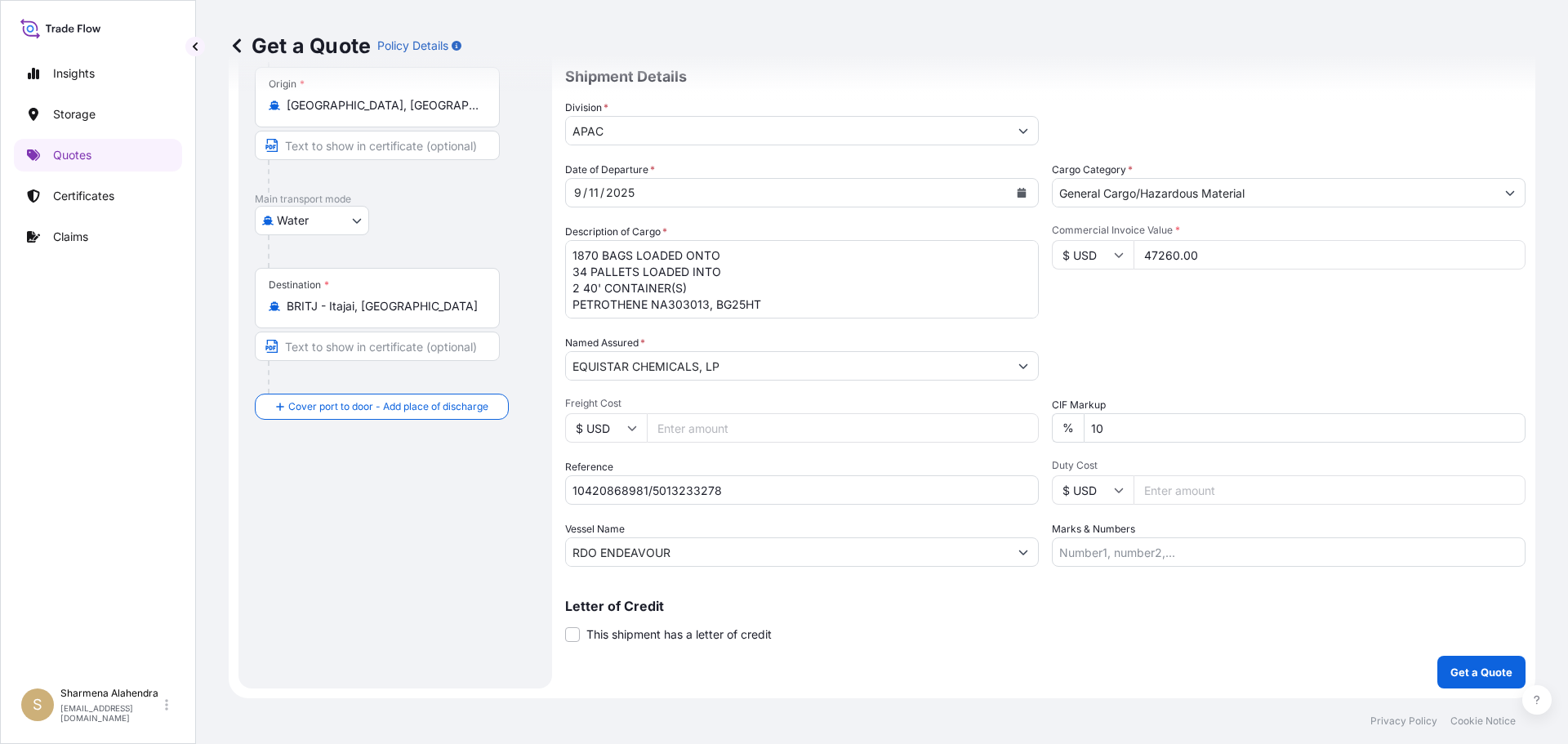
click at [1360, 293] on div "Commercial Invoice Value * $ USD 47260.00" at bounding box center [1289, 271] width 473 height 95
click at [1484, 671] on p "Get a Quote" at bounding box center [1481, 672] width 62 height 16
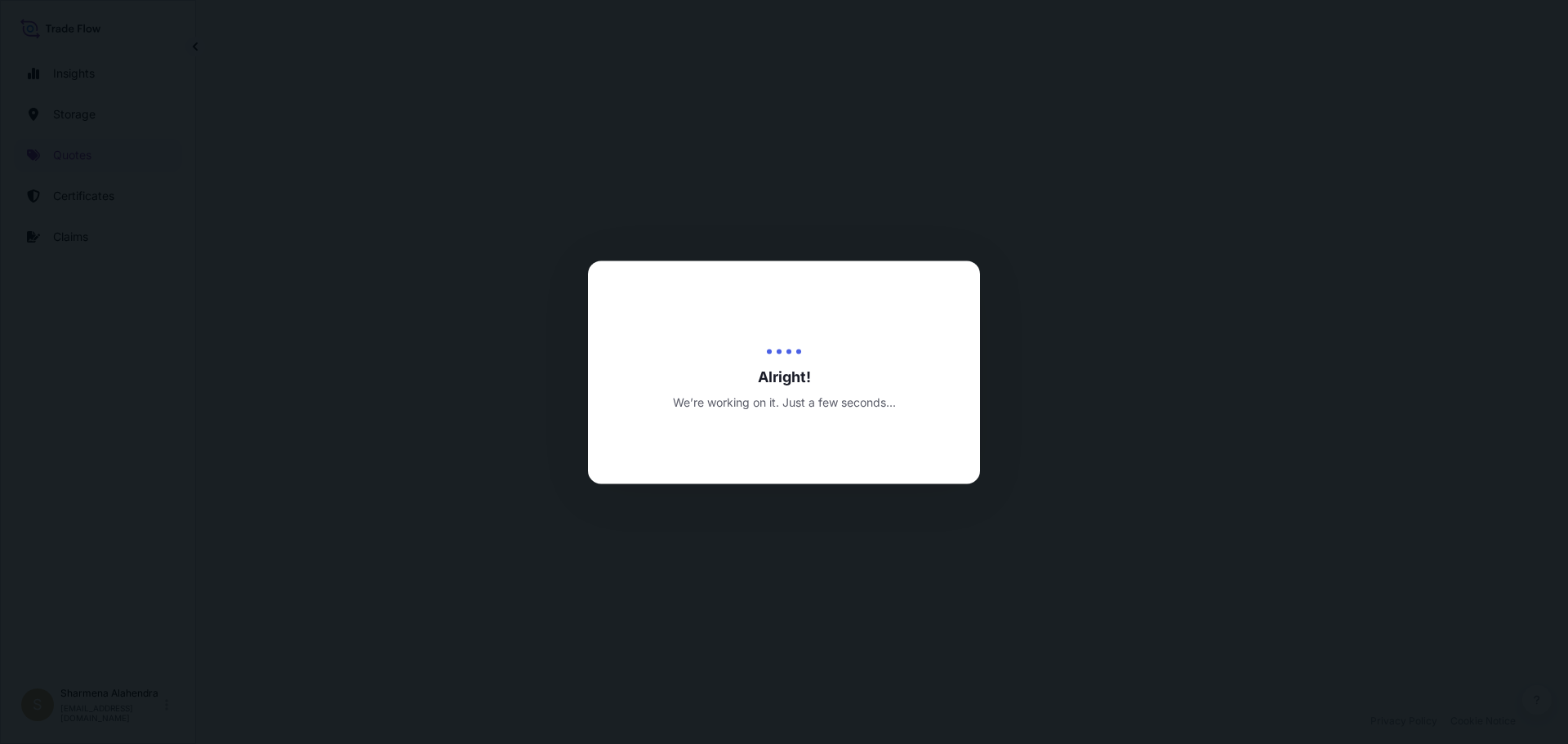
select select "Water"
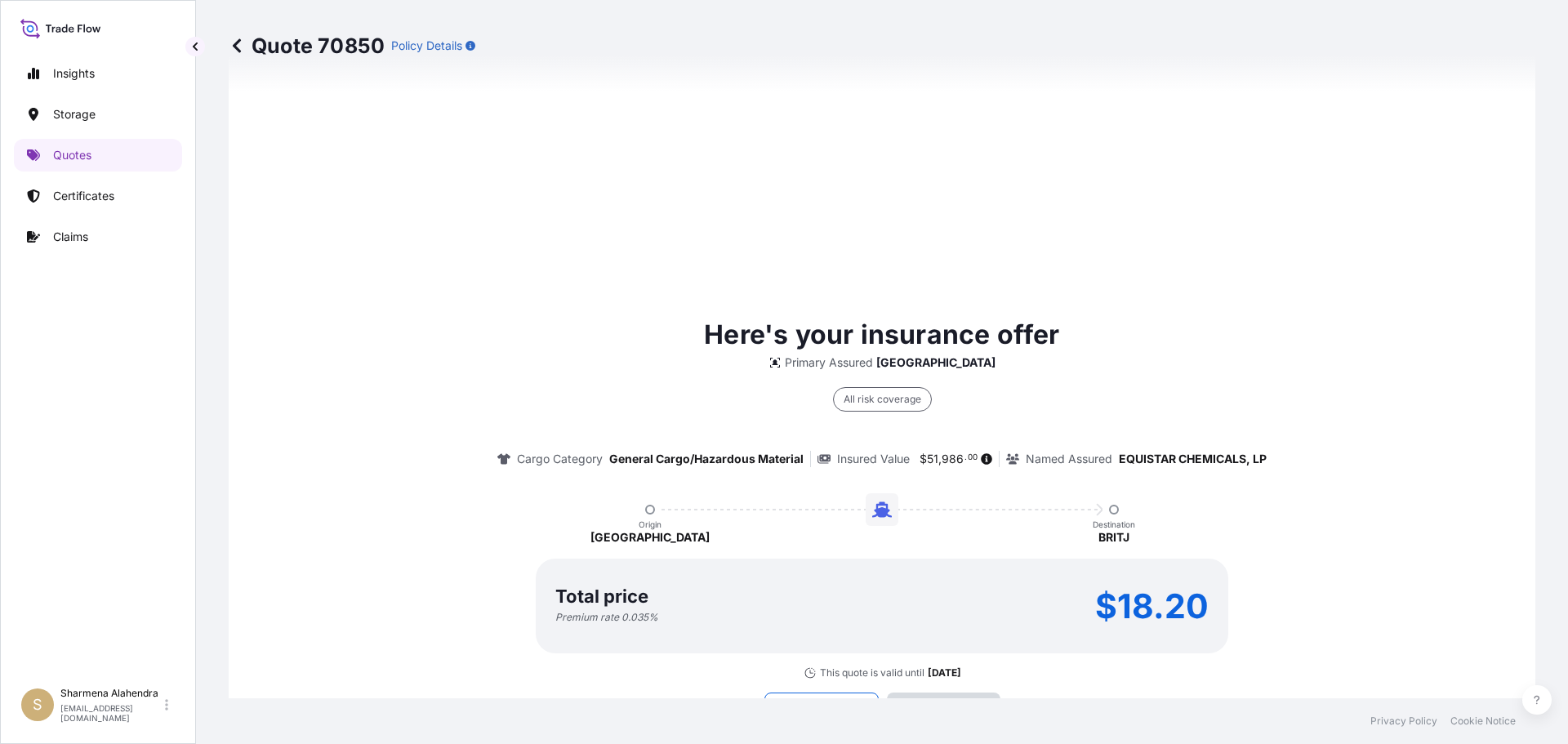
scroll to position [2335, 0]
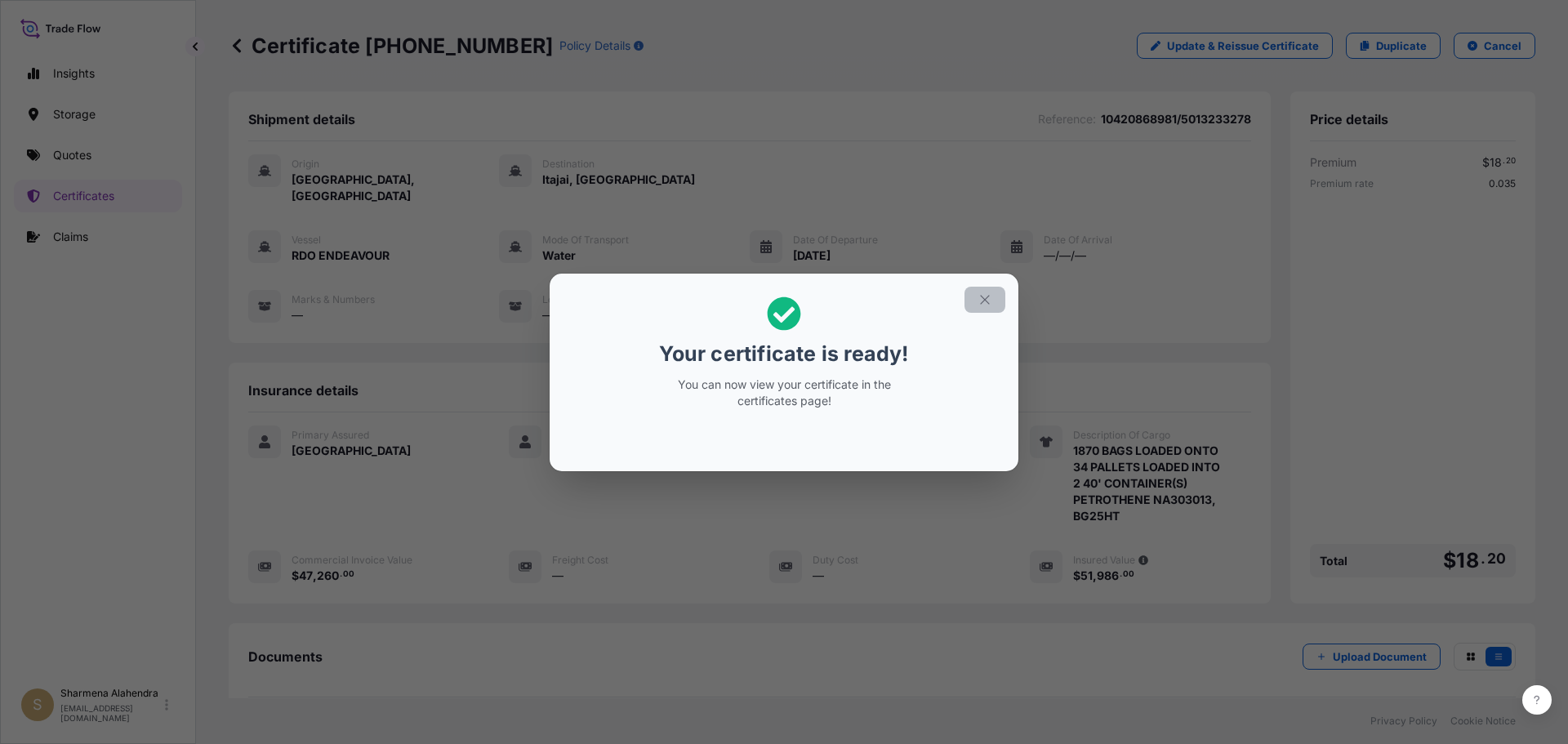
click at [981, 303] on icon "button" at bounding box center [984, 298] width 9 height 9
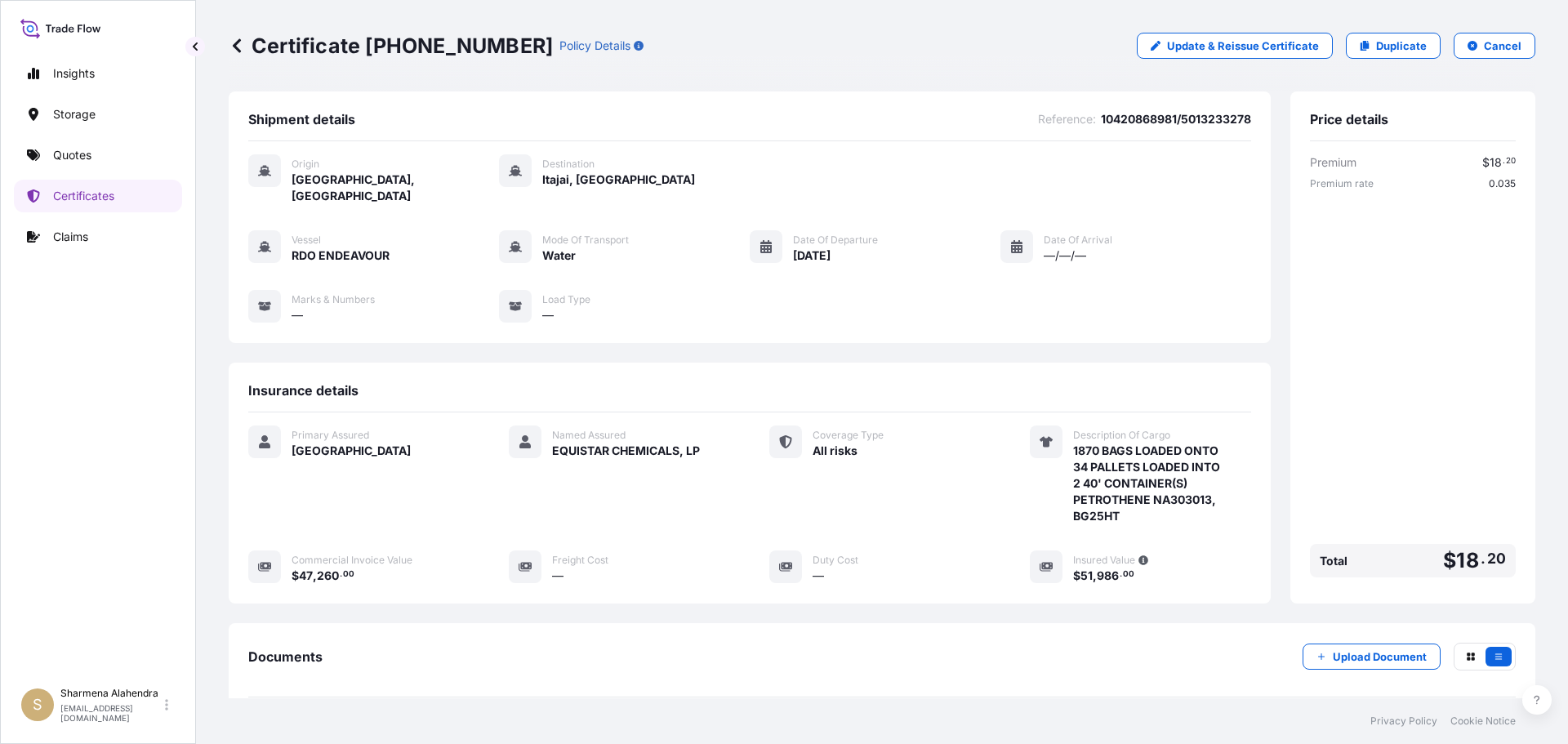
scroll to position [163, 0]
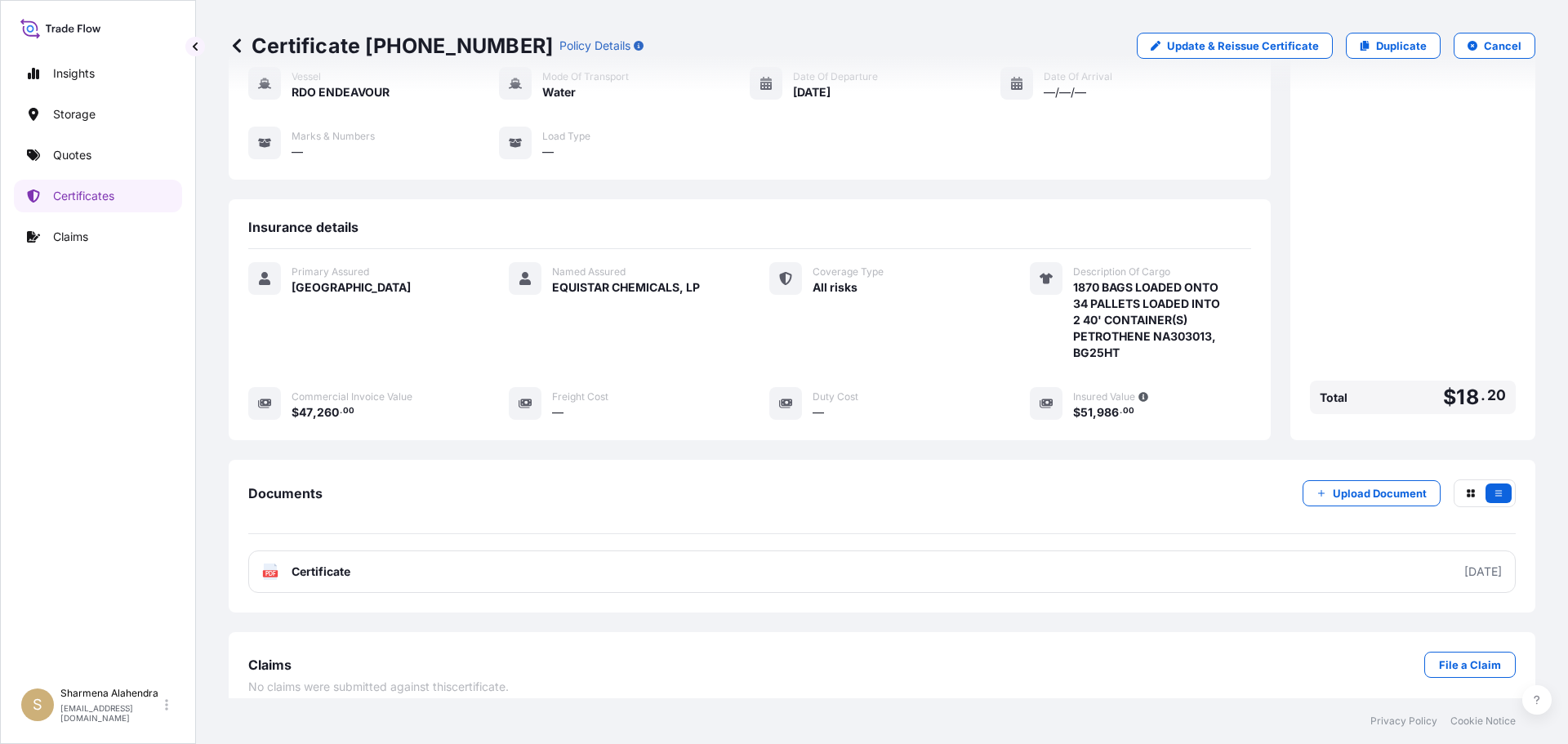
click at [654, 550] on link "PDF Certificate [DATE]" at bounding box center [882, 571] width 1268 height 43
